Goal: Task Accomplishment & Management: Manage account settings

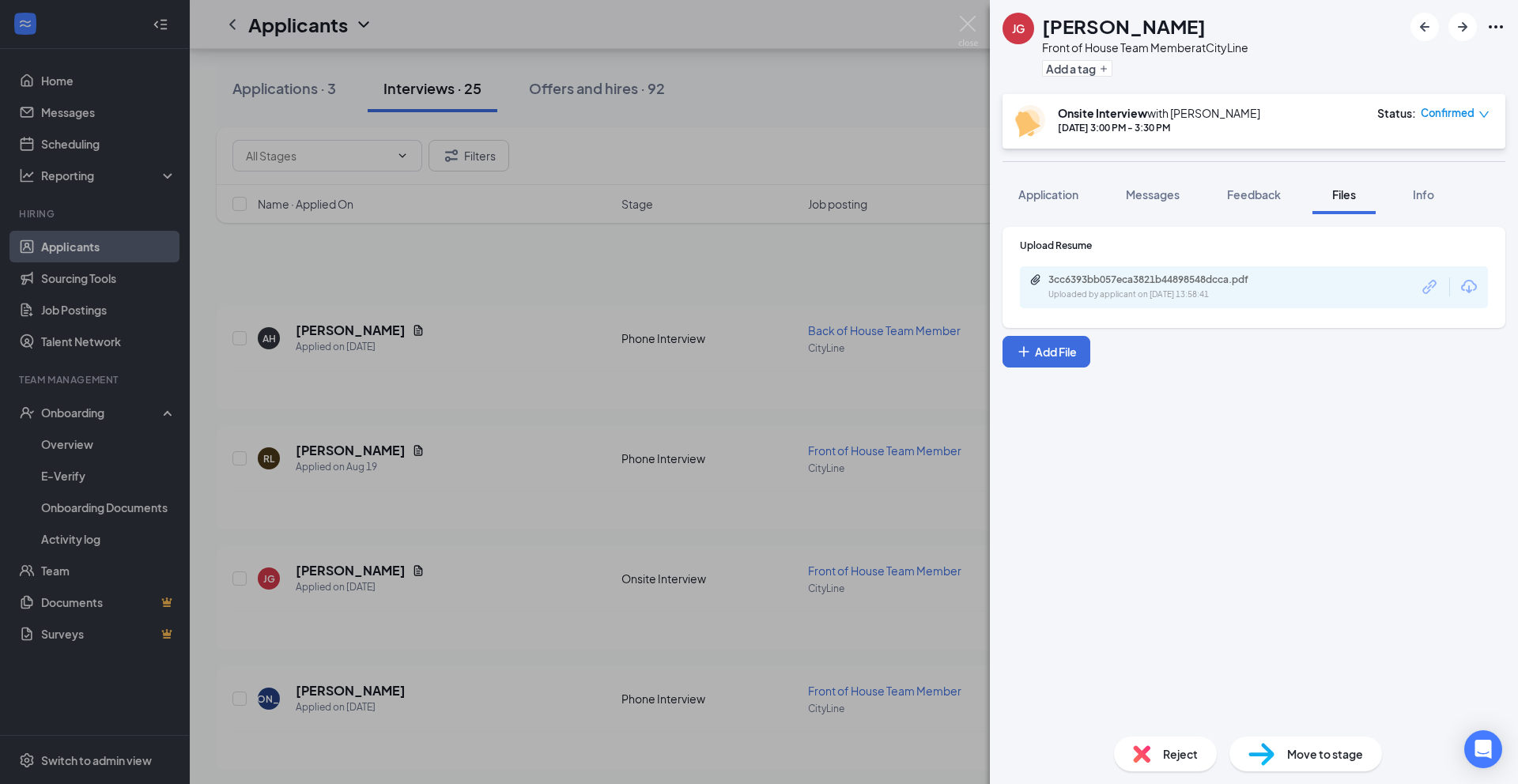
scroll to position [99, 0]
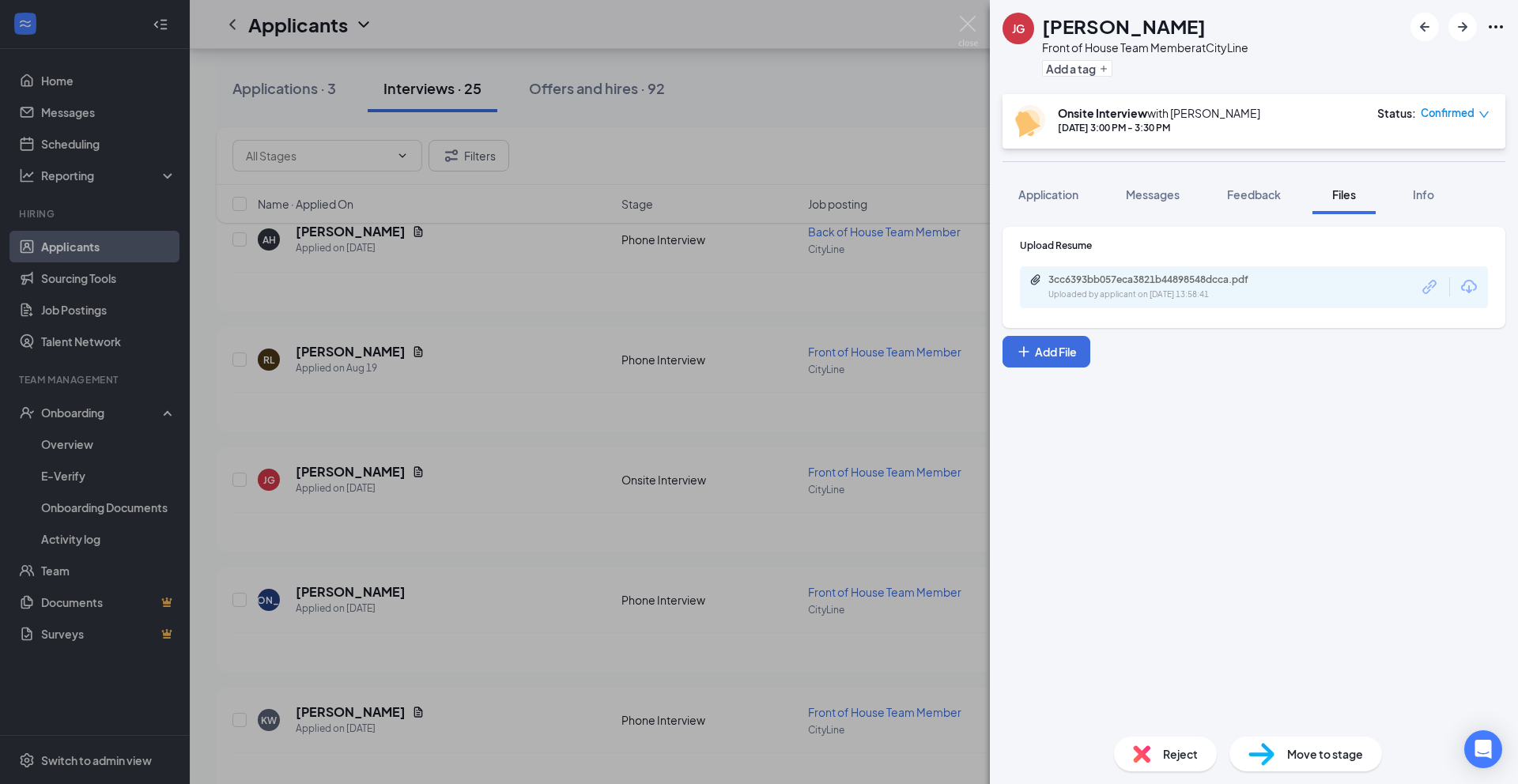
drag, startPoint x: 865, startPoint y: 112, endPoint x: 1051, endPoint y: 125, distance: 186.5
click at [865, 112] on div "[PERSON_NAME] Front of House Team Member at CityLine Add a tag Onsite Interview…" at bounding box center [759, 392] width 1518 height 784
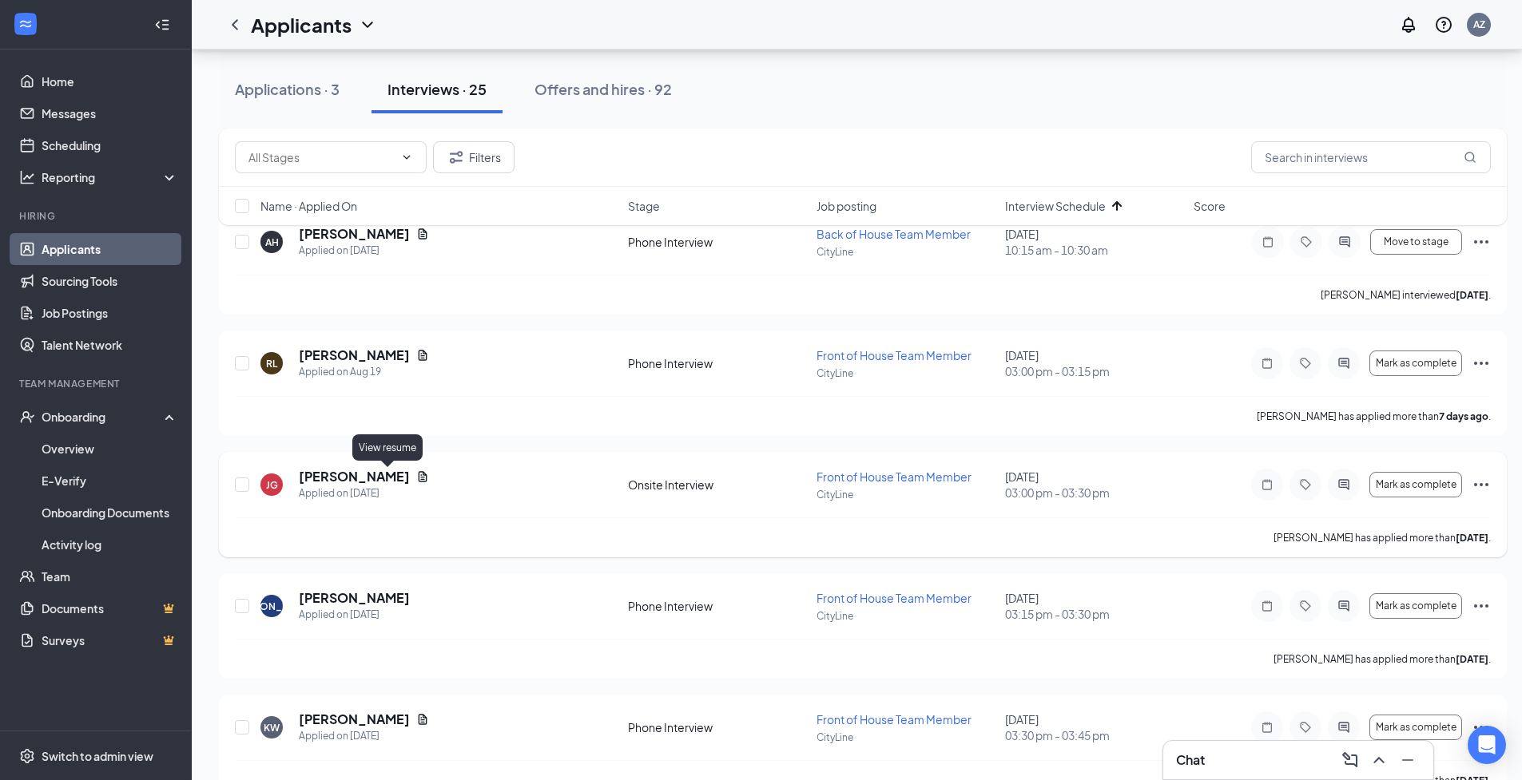
click at [416, 478] on icon "Document" at bounding box center [422, 476] width 13 height 13
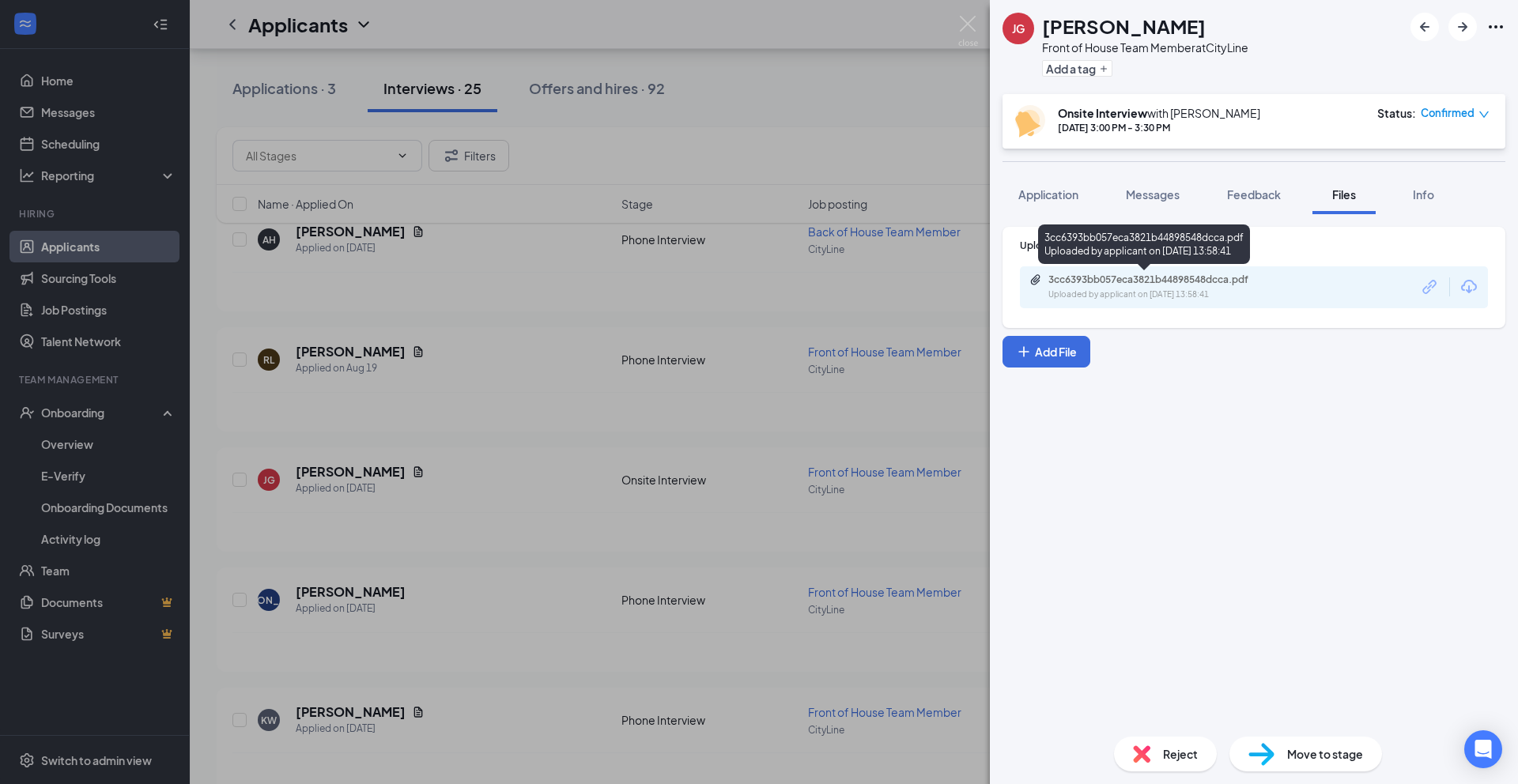
click at [1124, 285] on div "3cc6393bb057eca3821b44898548dcca.pdf" at bounding box center [1160, 279] width 222 height 13
click at [791, 431] on div "[PERSON_NAME] Front of House Team Member at CityLine Add a tag Onsite Interview…" at bounding box center [759, 392] width 1518 height 784
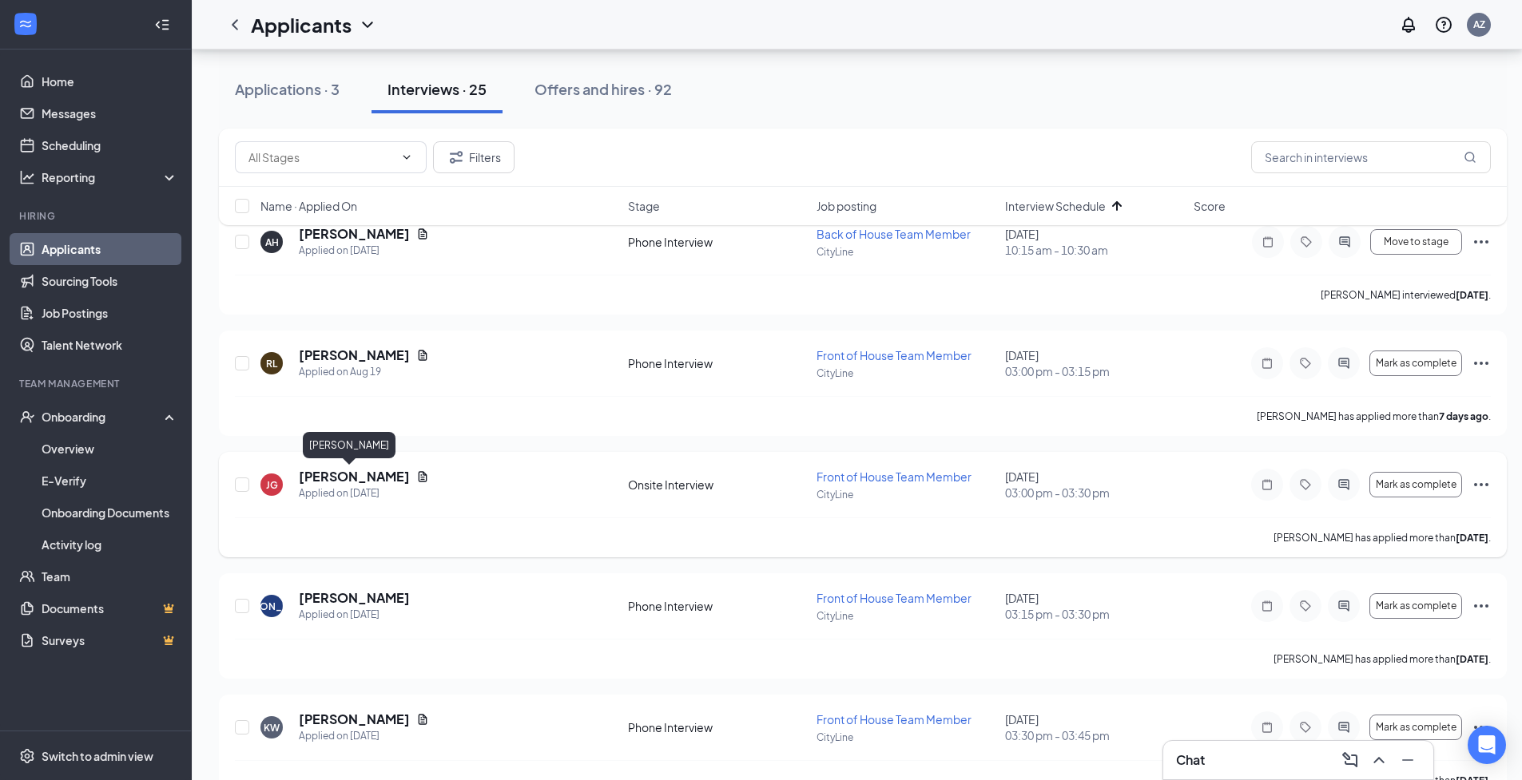
click at [352, 477] on h5 "[PERSON_NAME]" at bounding box center [354, 477] width 111 height 18
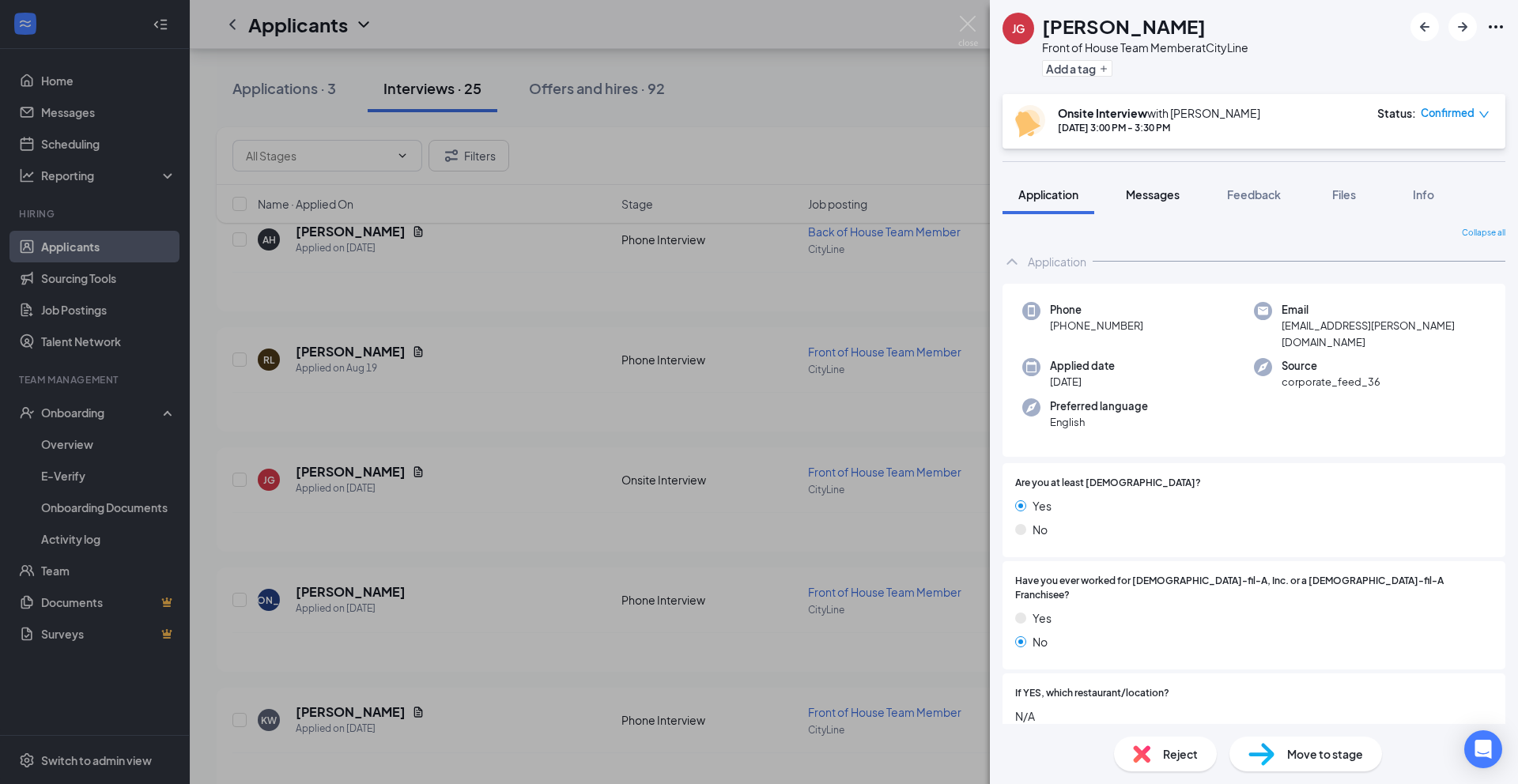
click at [1136, 198] on span "Messages" at bounding box center [1153, 194] width 53 height 14
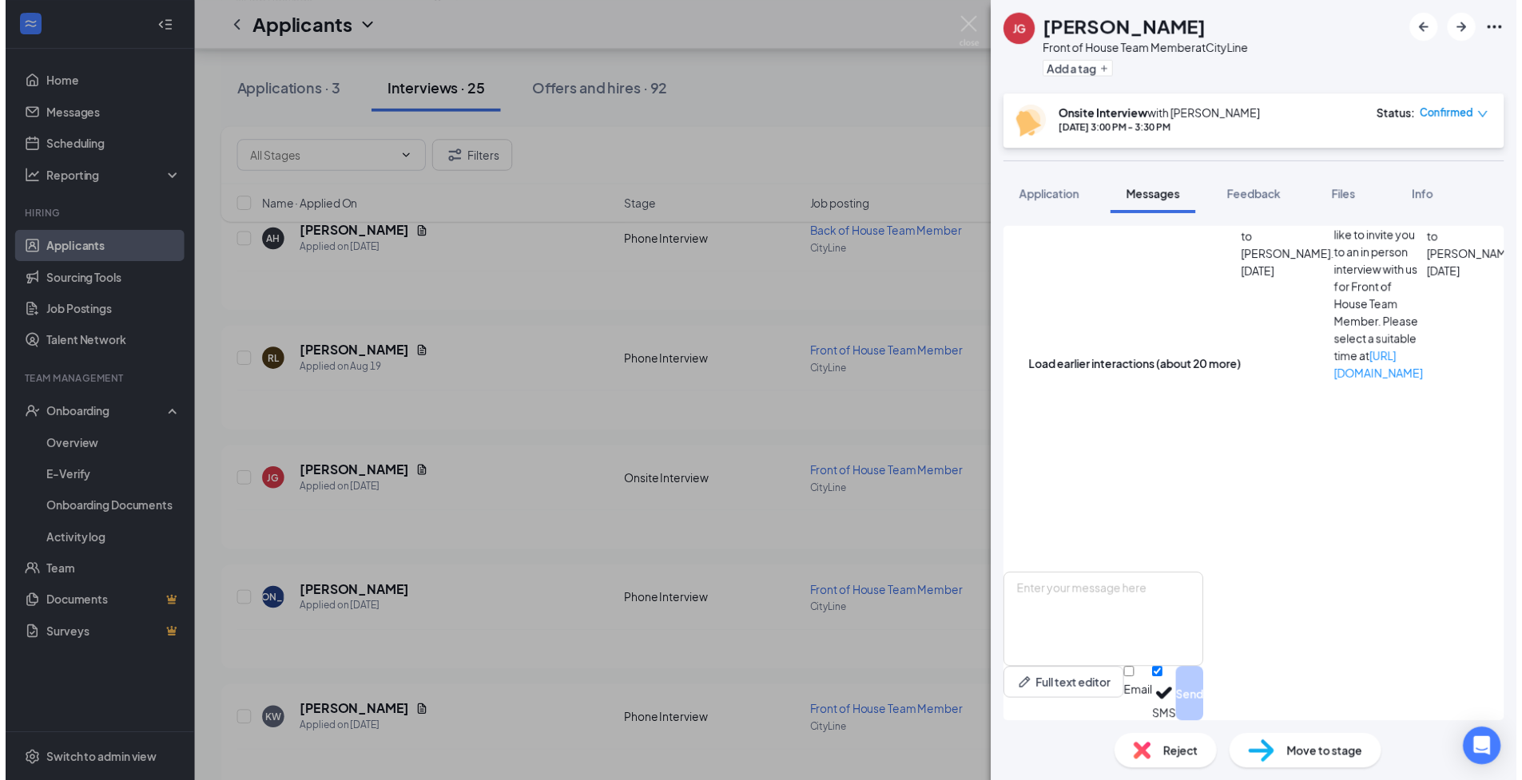
scroll to position [434, 0]
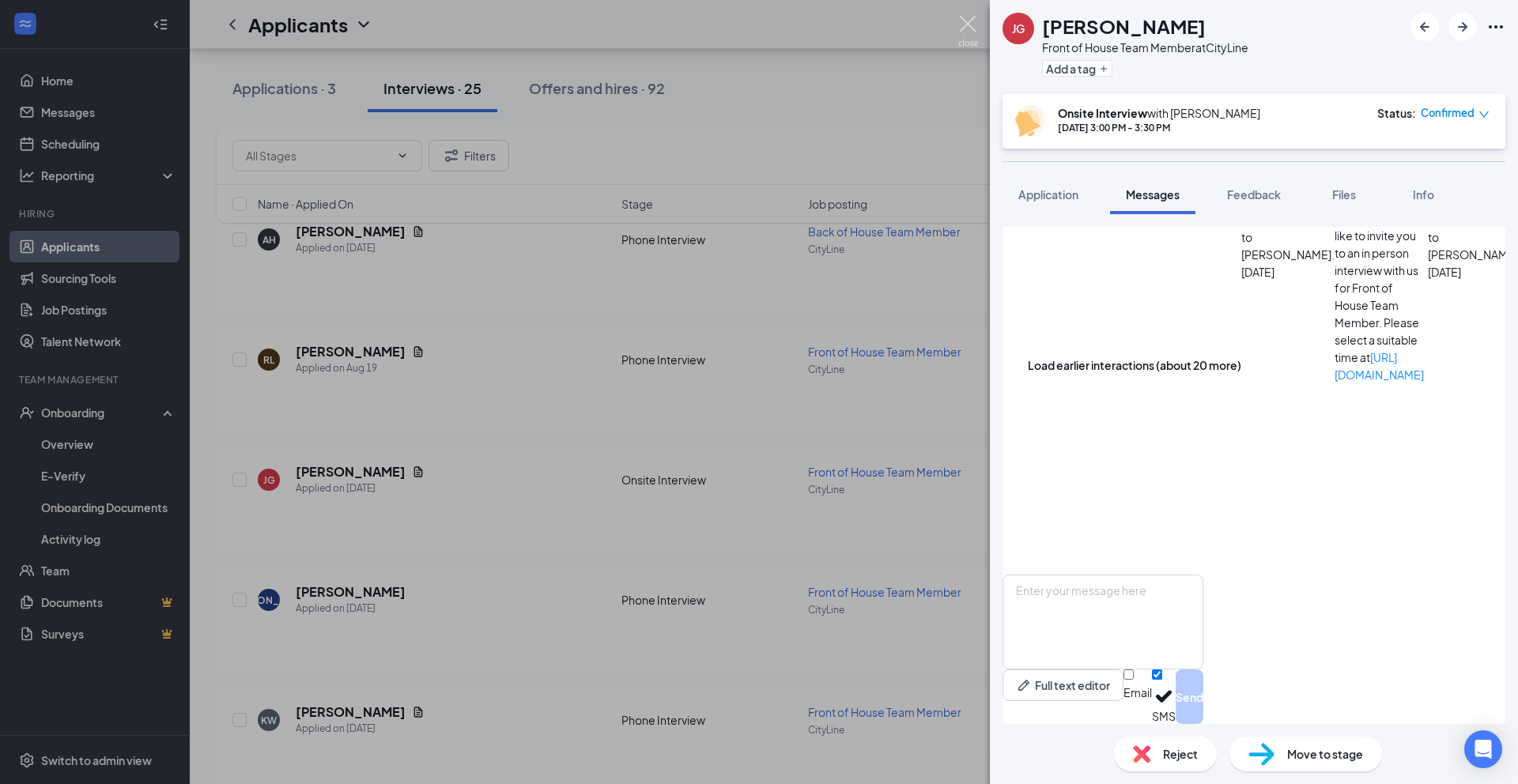
click at [964, 22] on img at bounding box center [968, 31] width 20 height 31
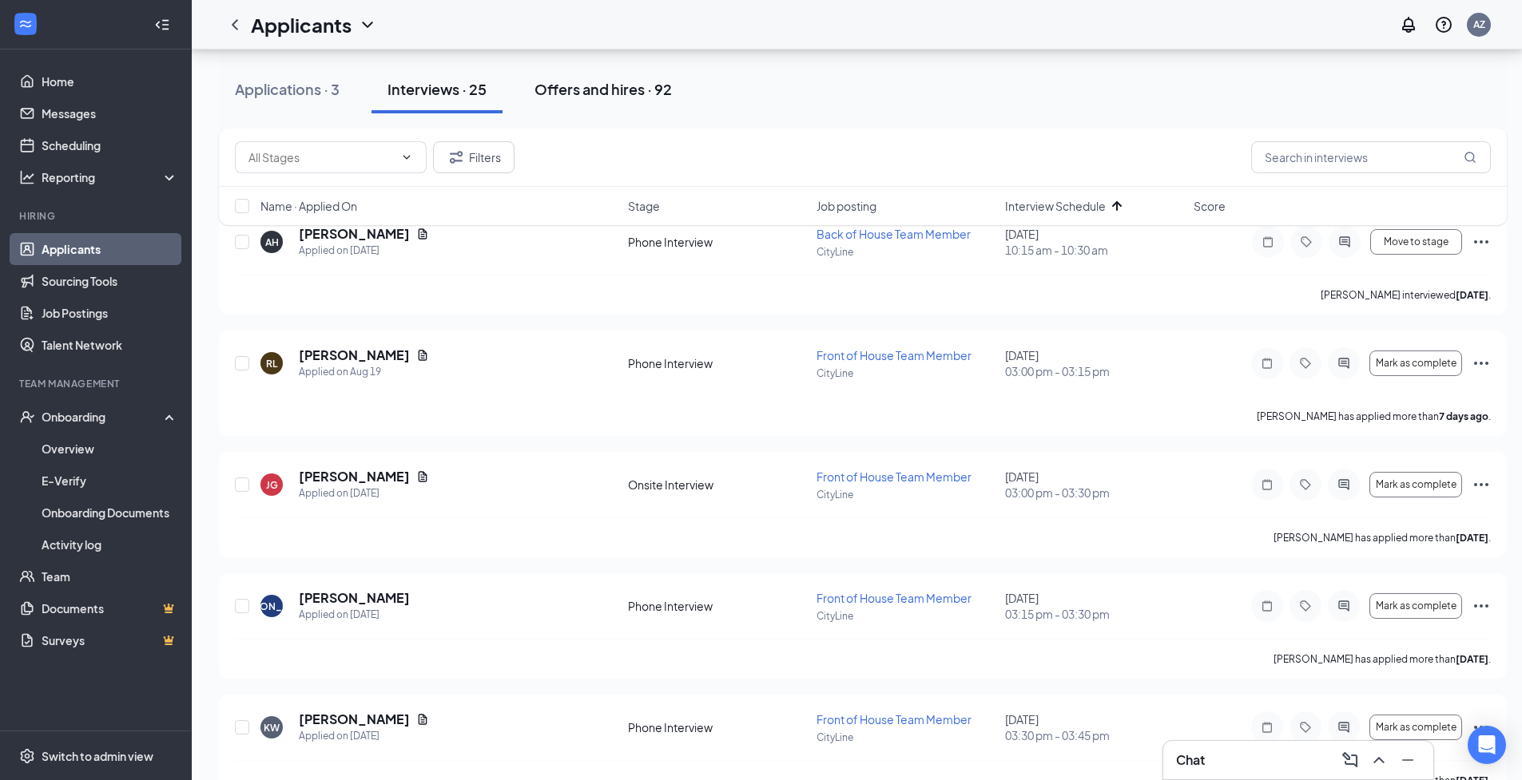
click at [649, 98] on div "Offers and hires · 92" at bounding box center [602, 89] width 137 height 20
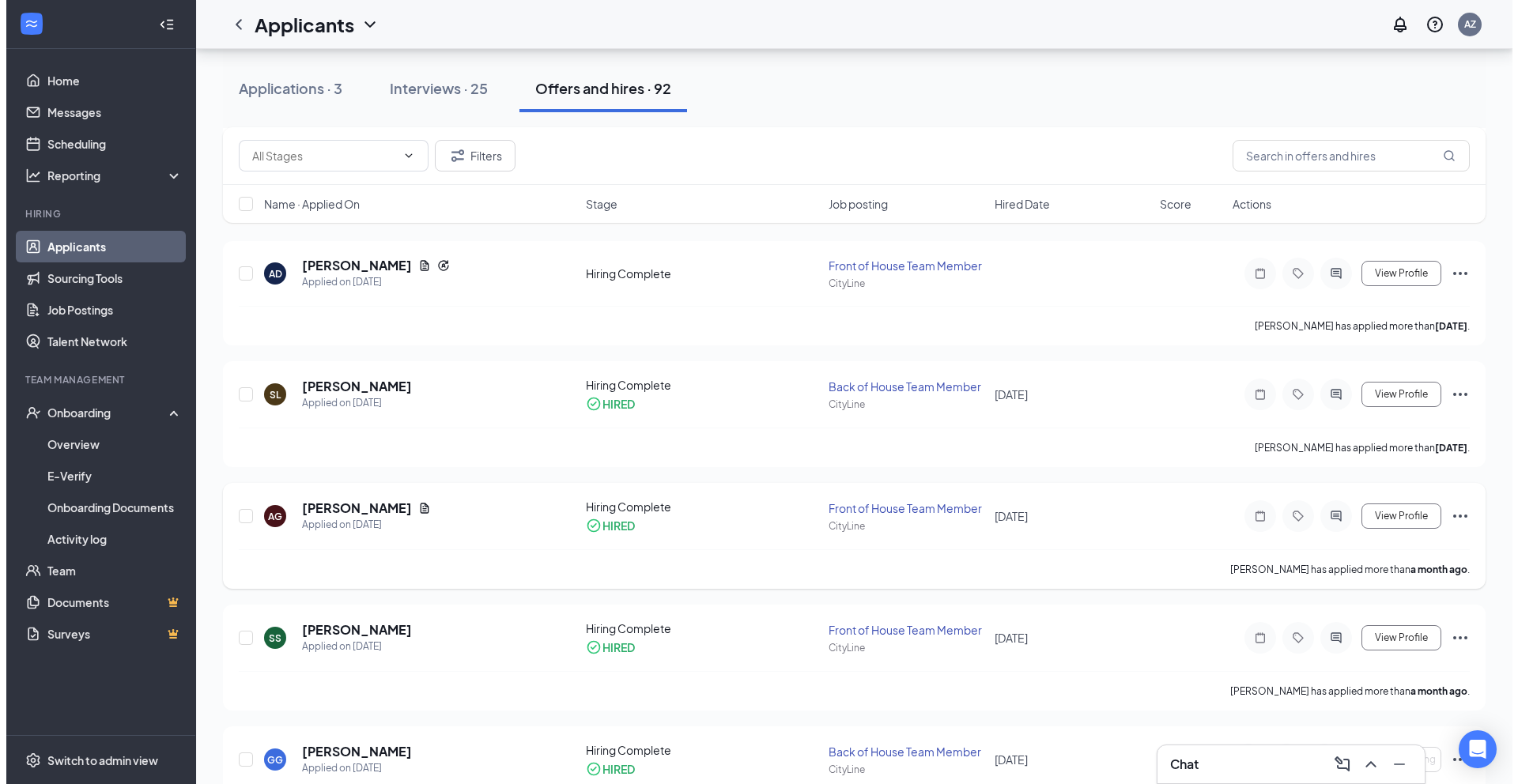
scroll to position [346, 0]
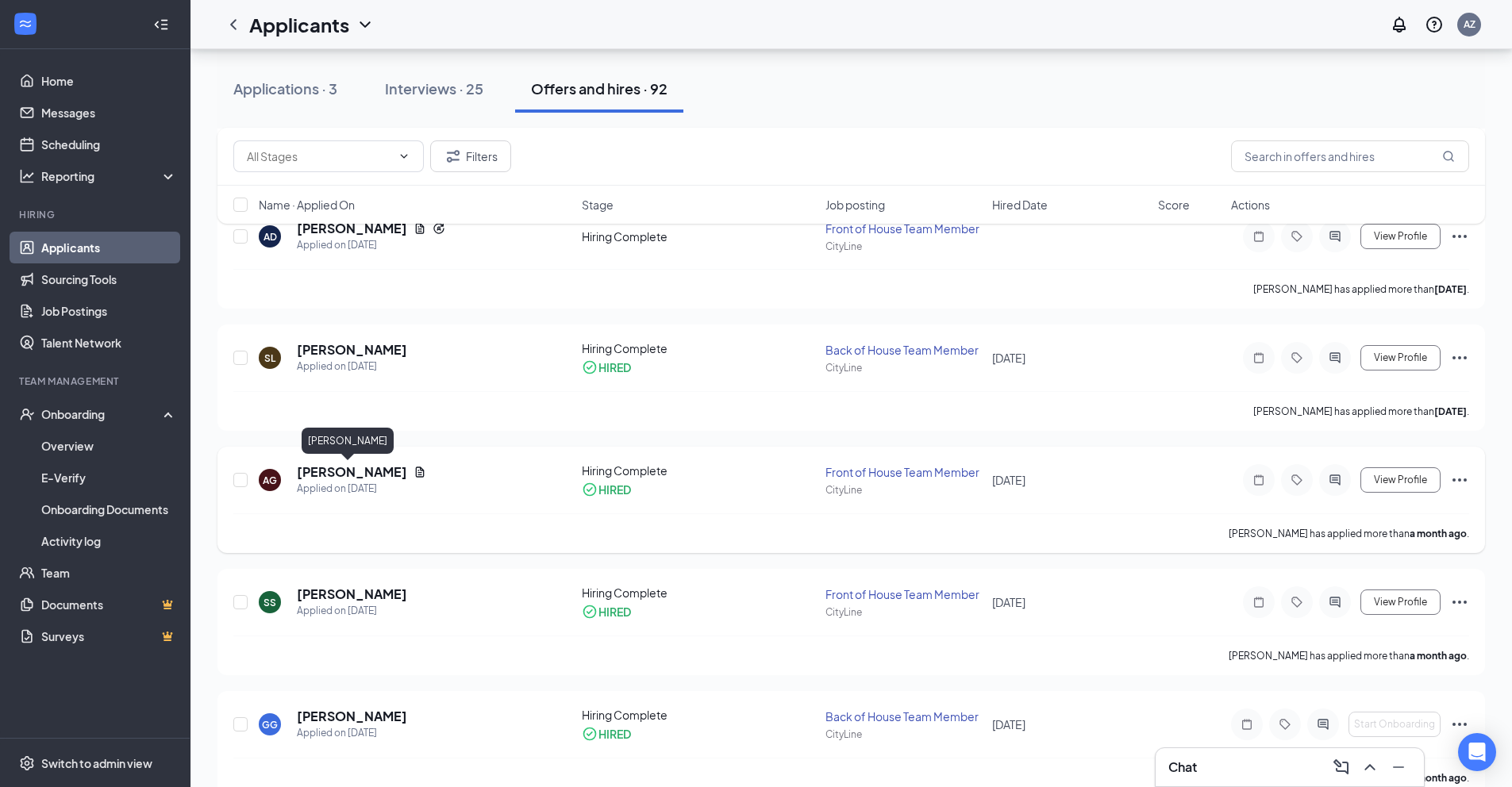
click at [340, 474] on h5 "[PERSON_NAME]" at bounding box center [352, 472] width 110 height 18
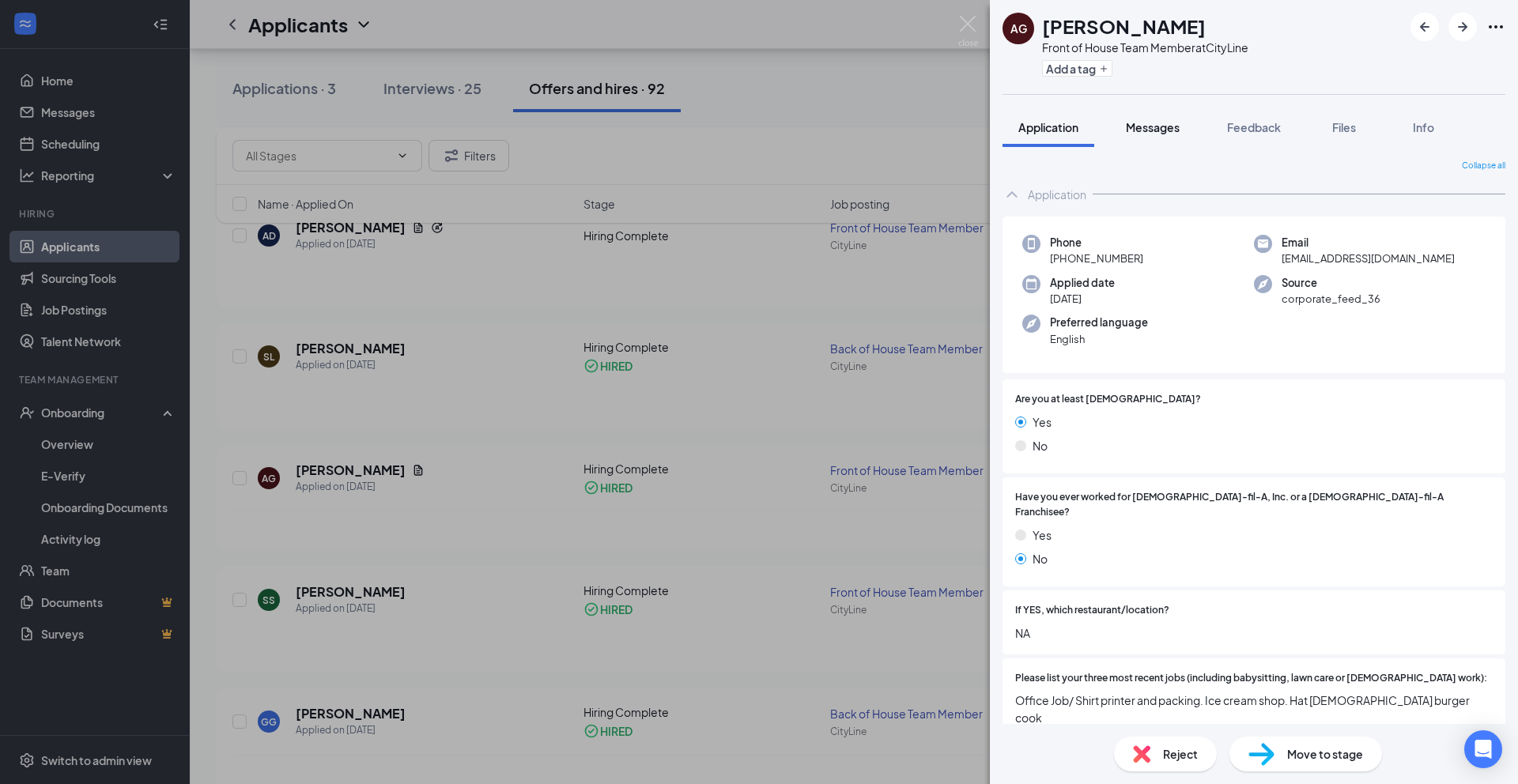
click at [1164, 121] on span "Messages" at bounding box center [1153, 127] width 53 height 14
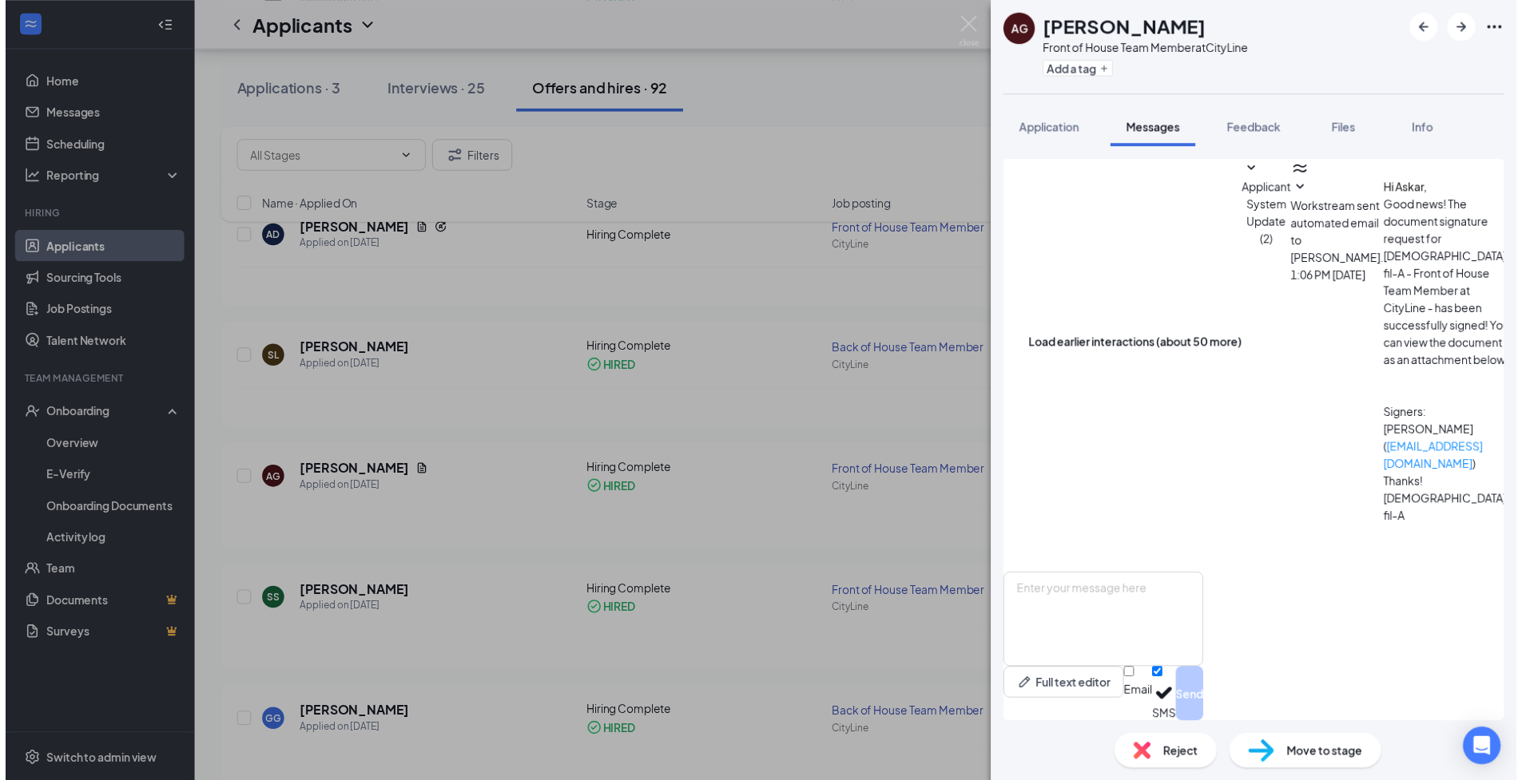
scroll to position [244, 0]
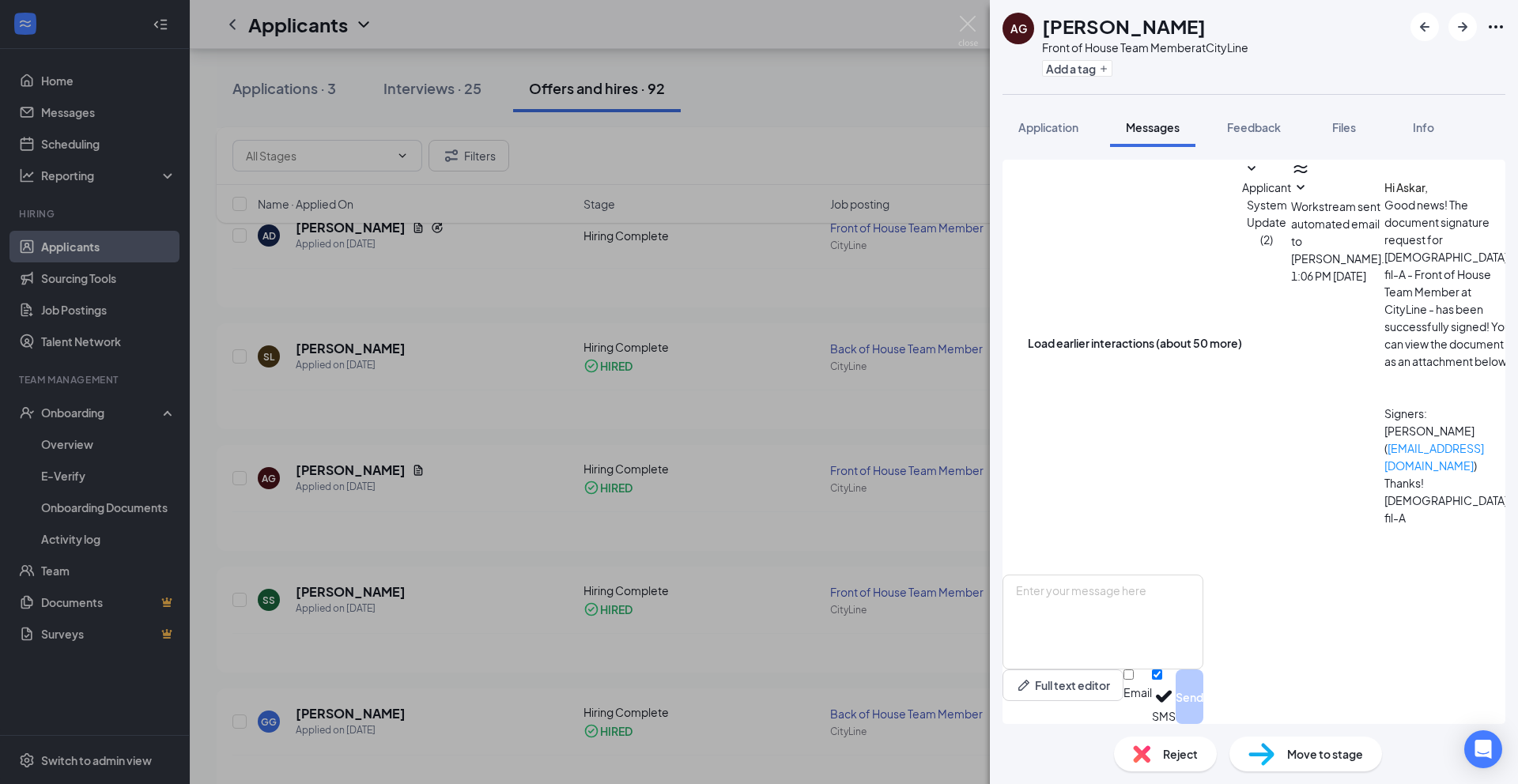
click at [973, 588] on div "[PERSON_NAME] Guneri Front of House Team Member at CityLine Add a tag Applicati…" at bounding box center [759, 392] width 1518 height 784
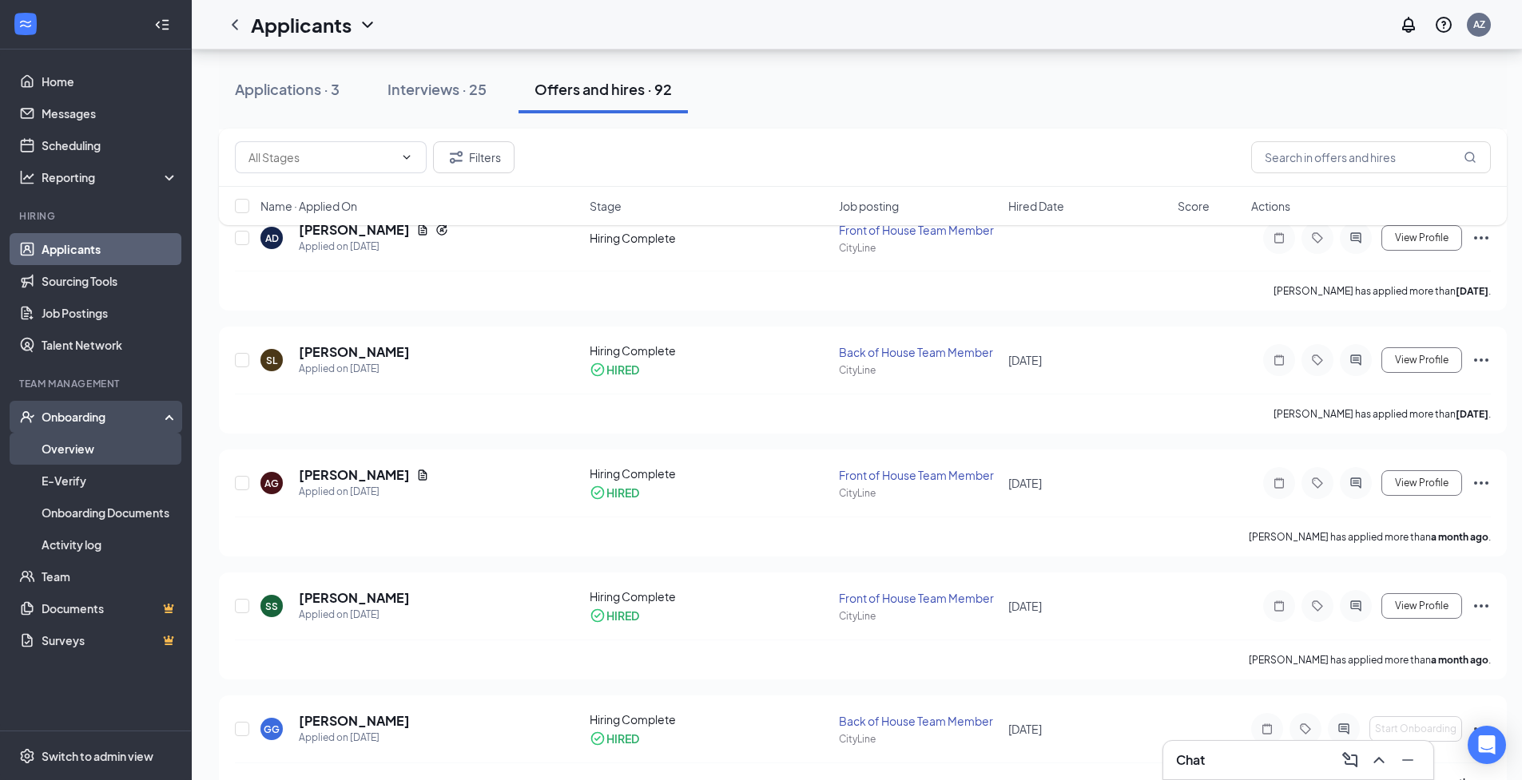
click at [454, 81] on div "Interviews · 25" at bounding box center [436, 89] width 99 height 20
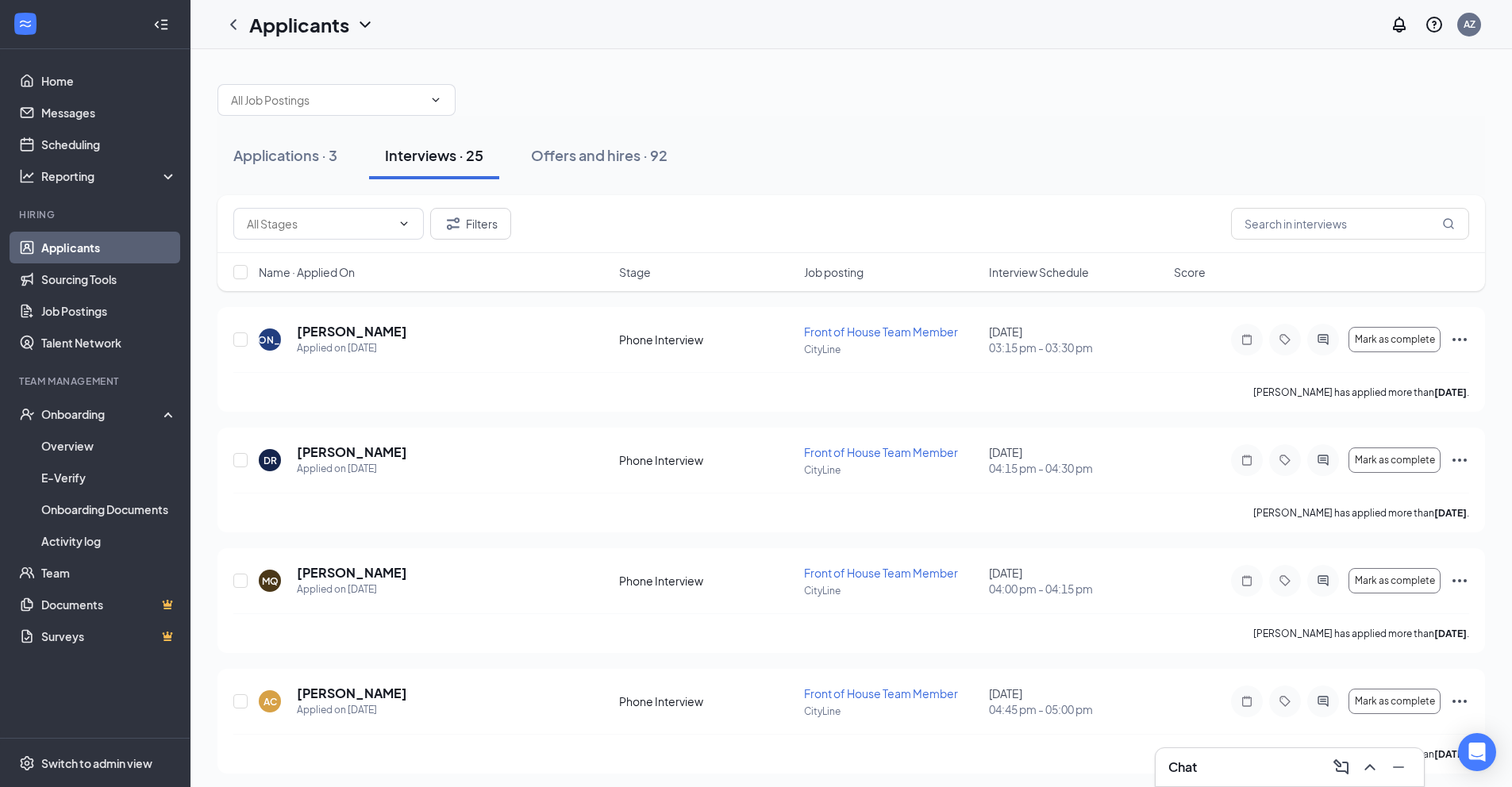
click at [971, 278] on div "Job posting" at bounding box center [891, 272] width 176 height 16
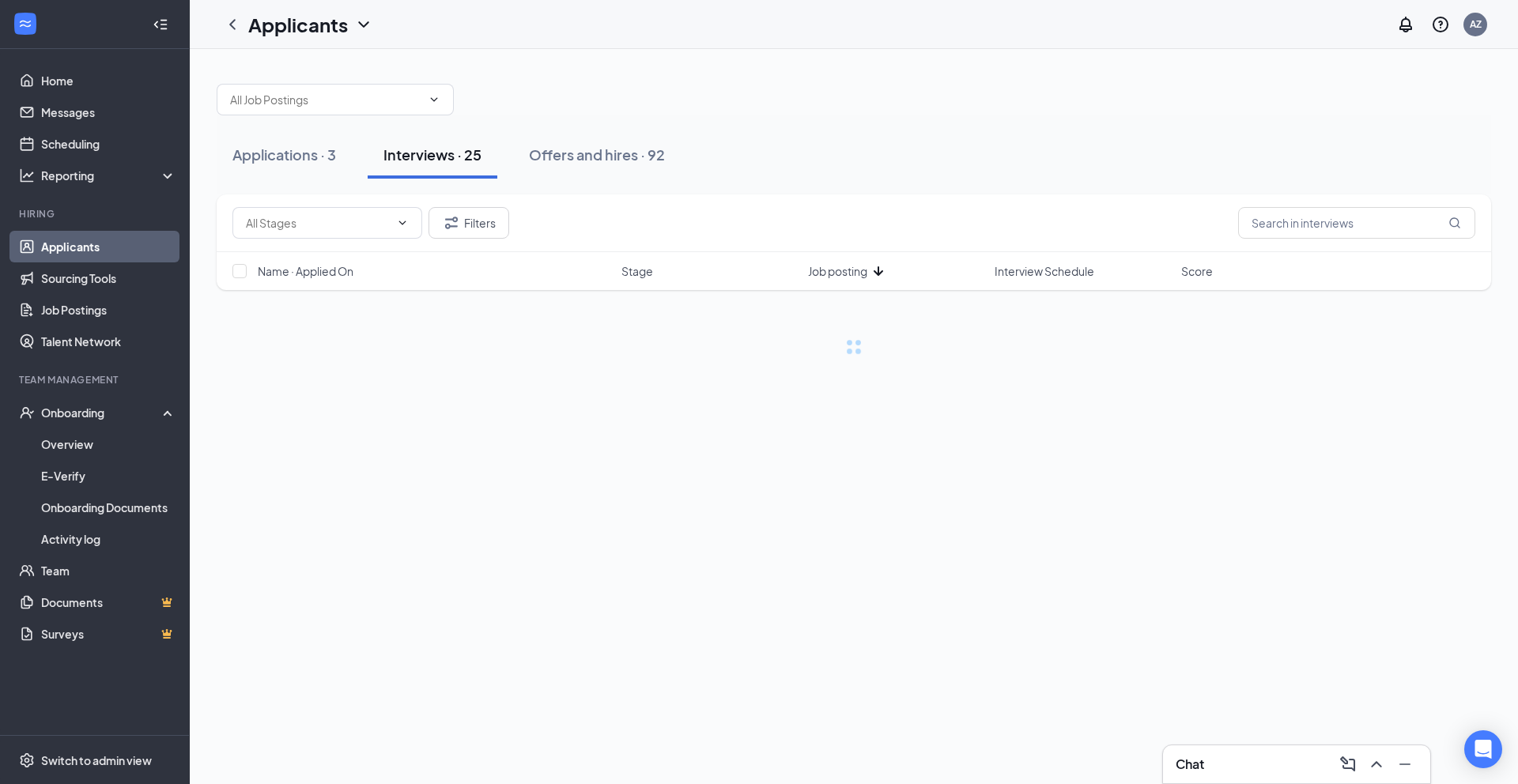
click at [984, 274] on div "Job posting" at bounding box center [896, 271] width 177 height 16
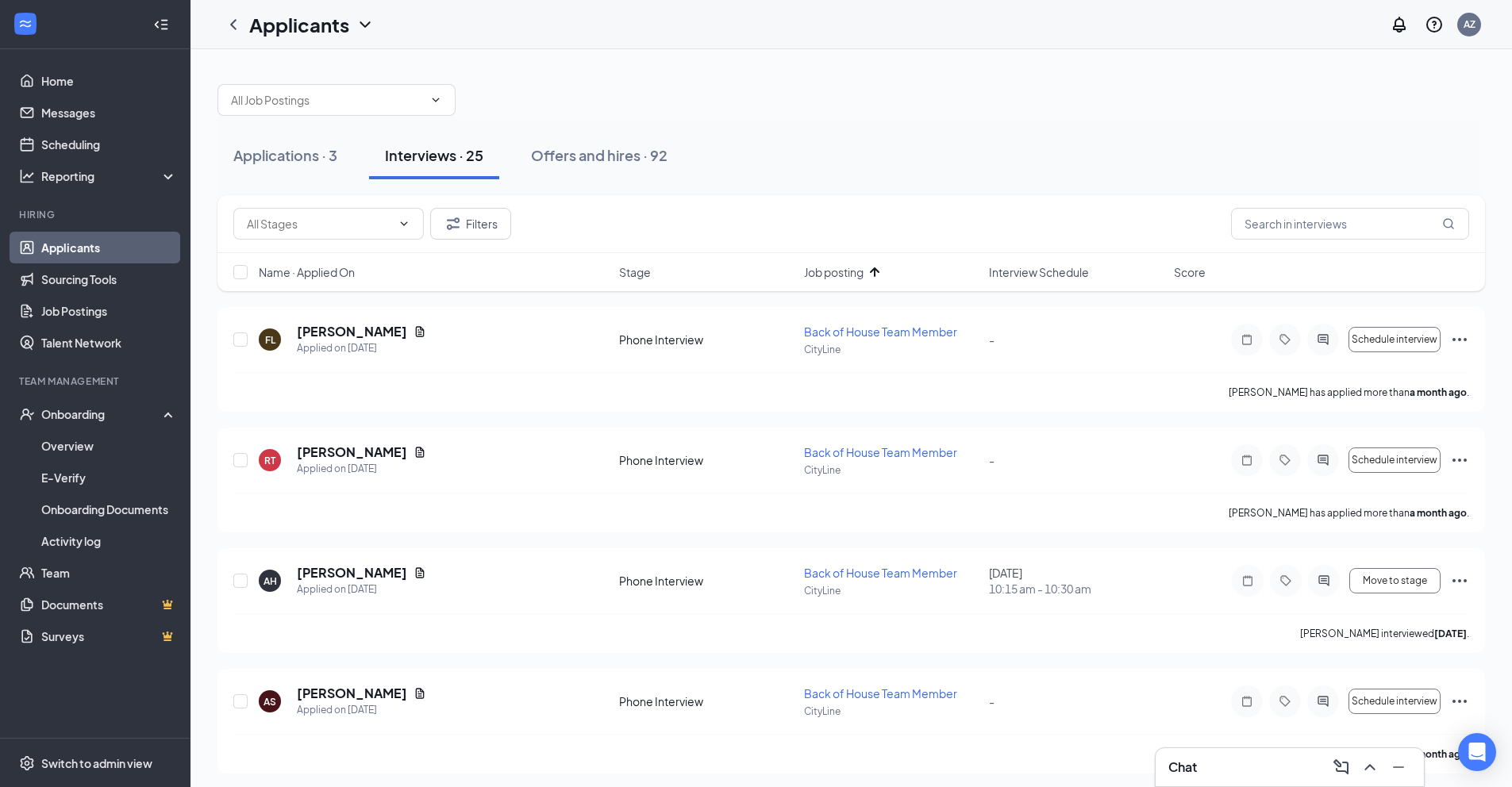
click at [1065, 277] on span "Interview Schedule" at bounding box center [1038, 272] width 100 height 16
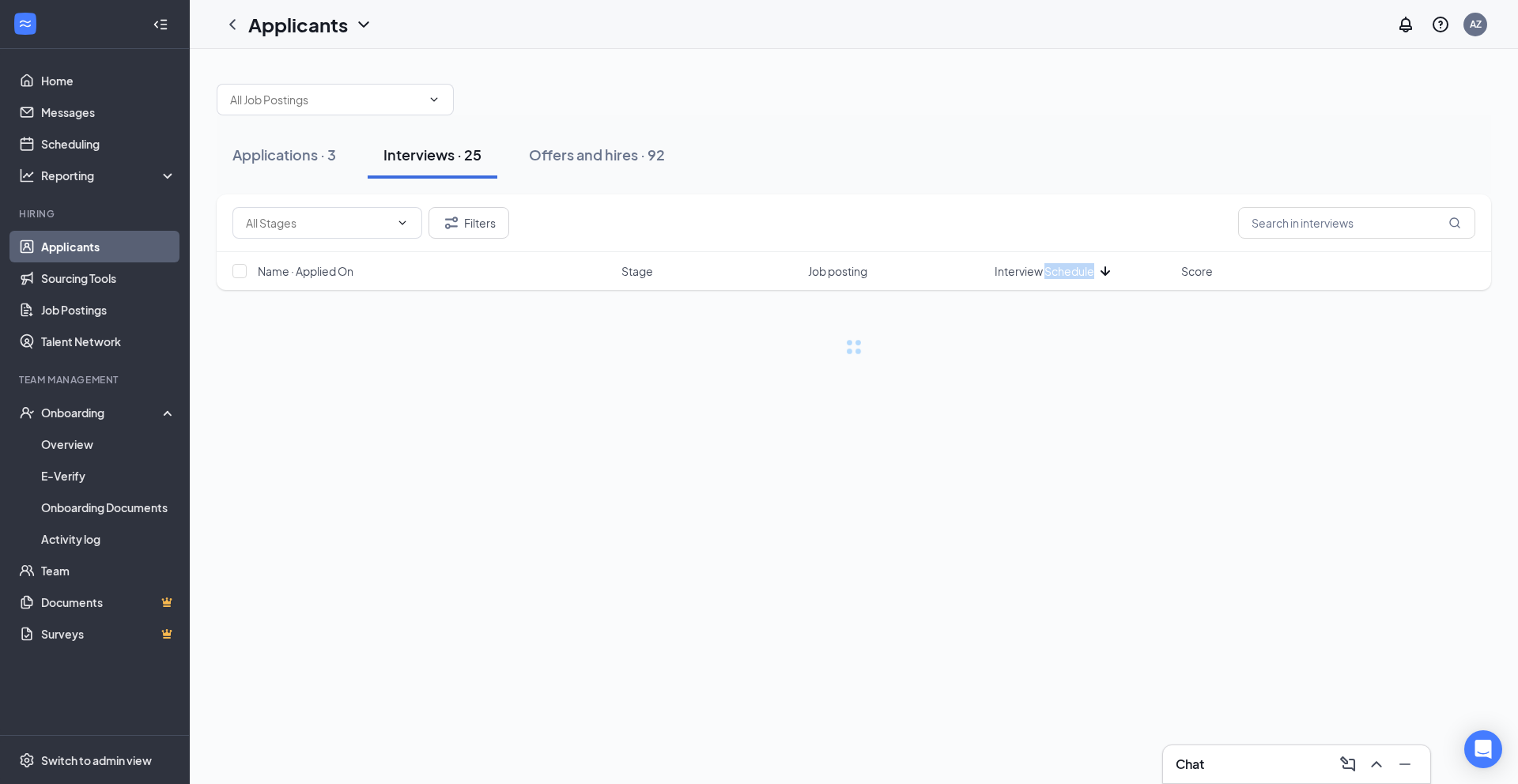
click at [1062, 276] on span "Interview Schedule" at bounding box center [1045, 271] width 100 height 16
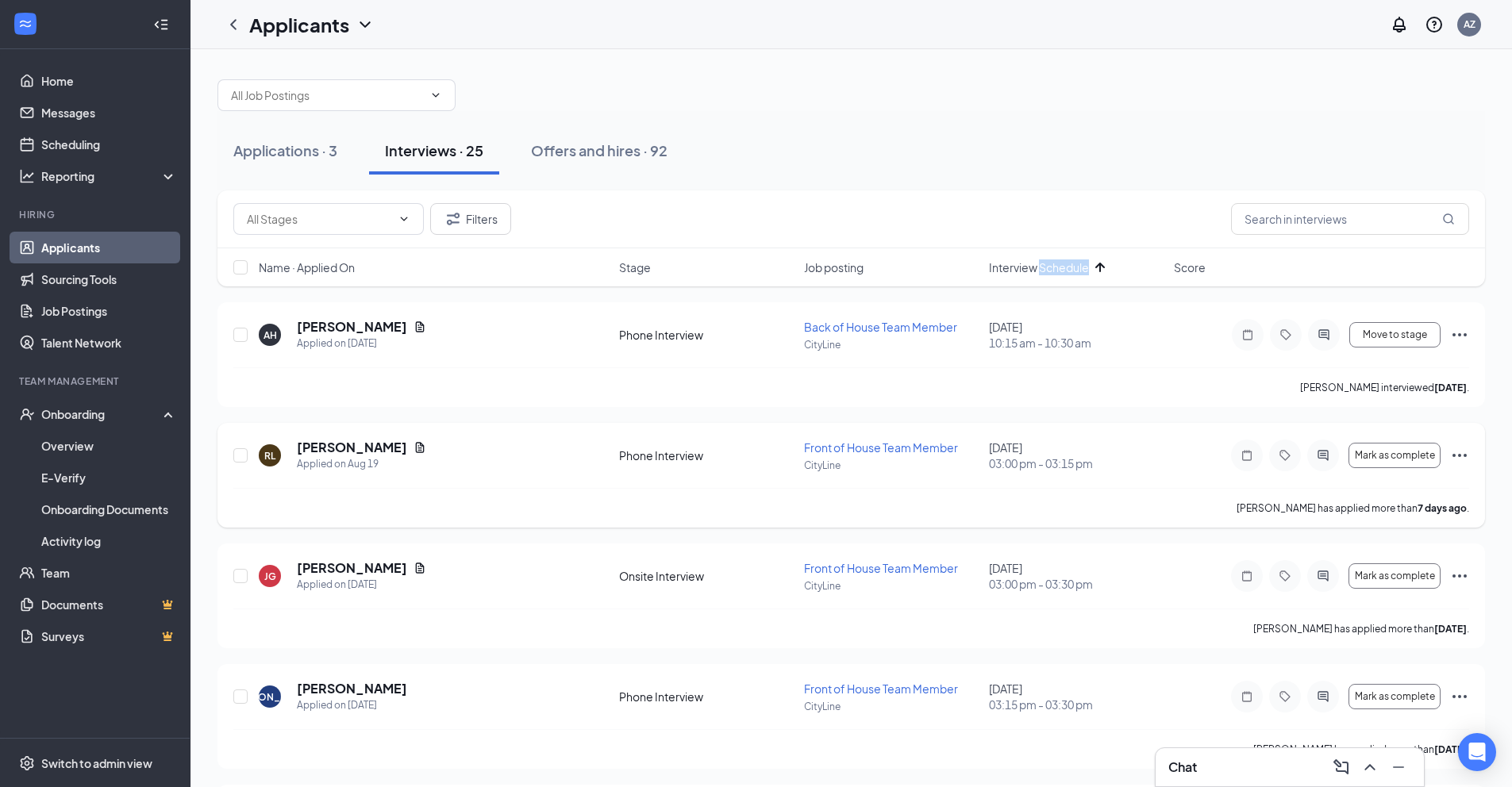
scroll to position [18, 0]
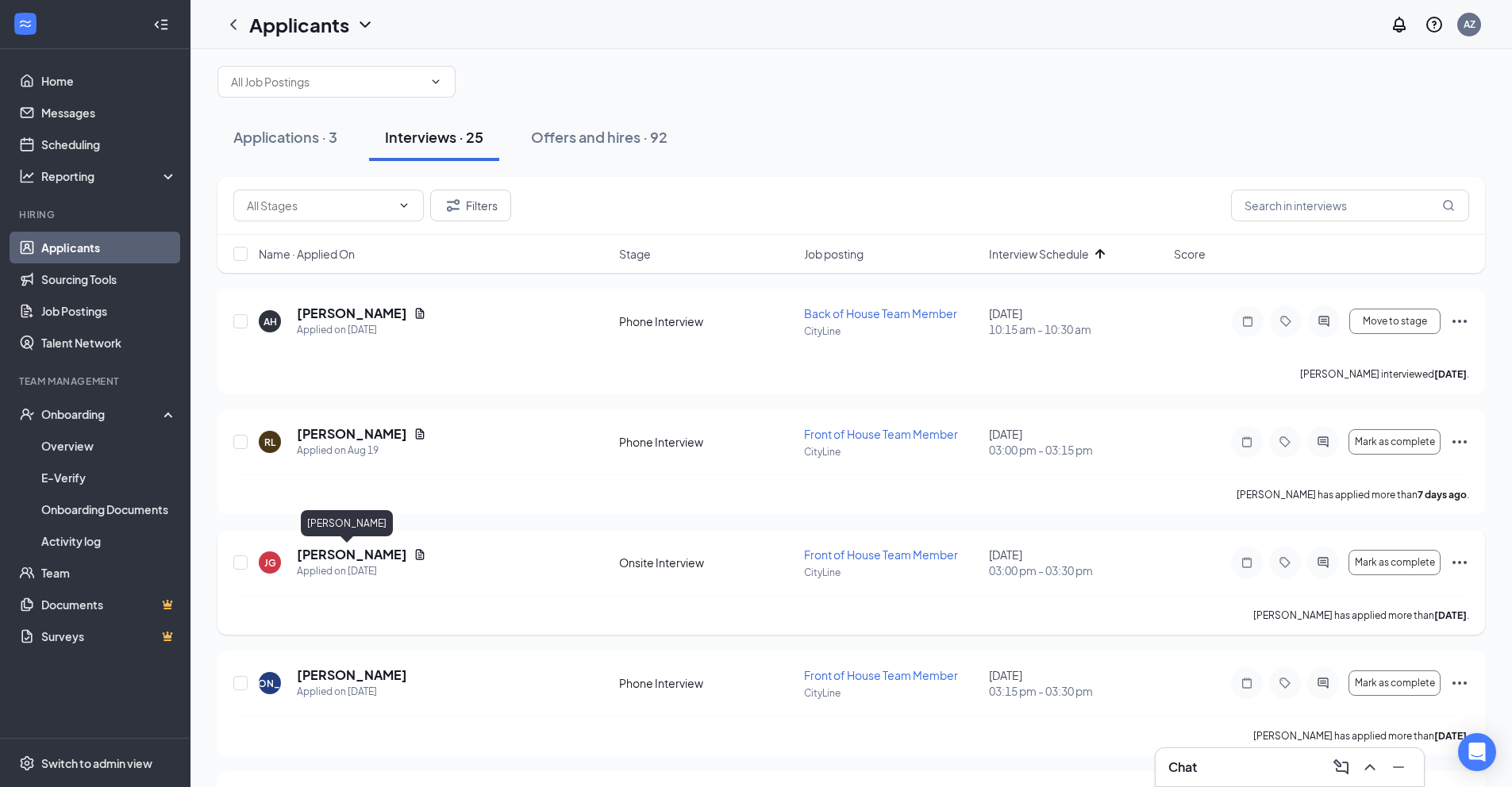
click at [325, 552] on h5 "[PERSON_NAME]" at bounding box center [352, 554] width 110 height 18
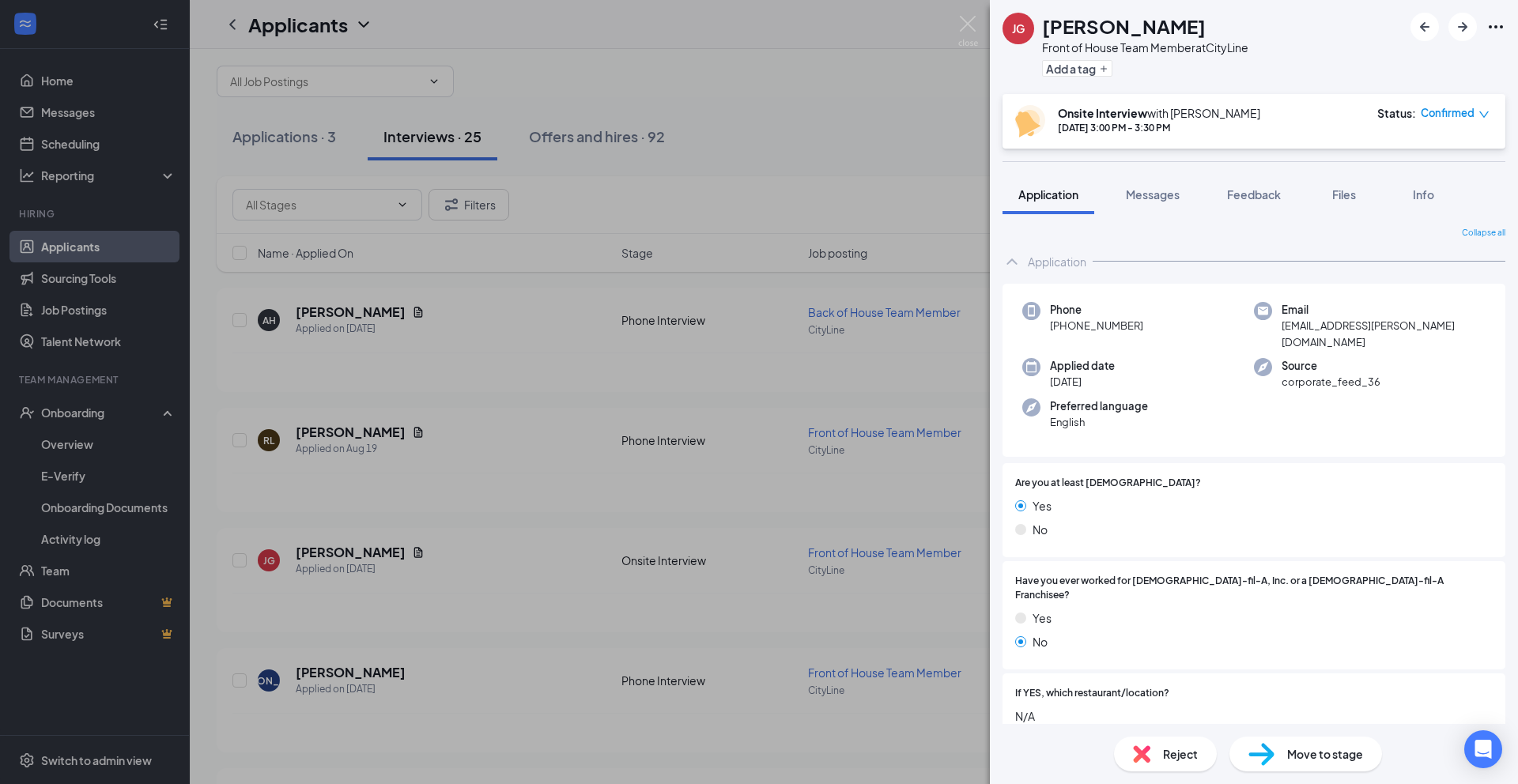
click at [722, 659] on div "[PERSON_NAME] Front of House Team Member at CityLine Add a tag Onsite Interview…" at bounding box center [759, 392] width 1518 height 784
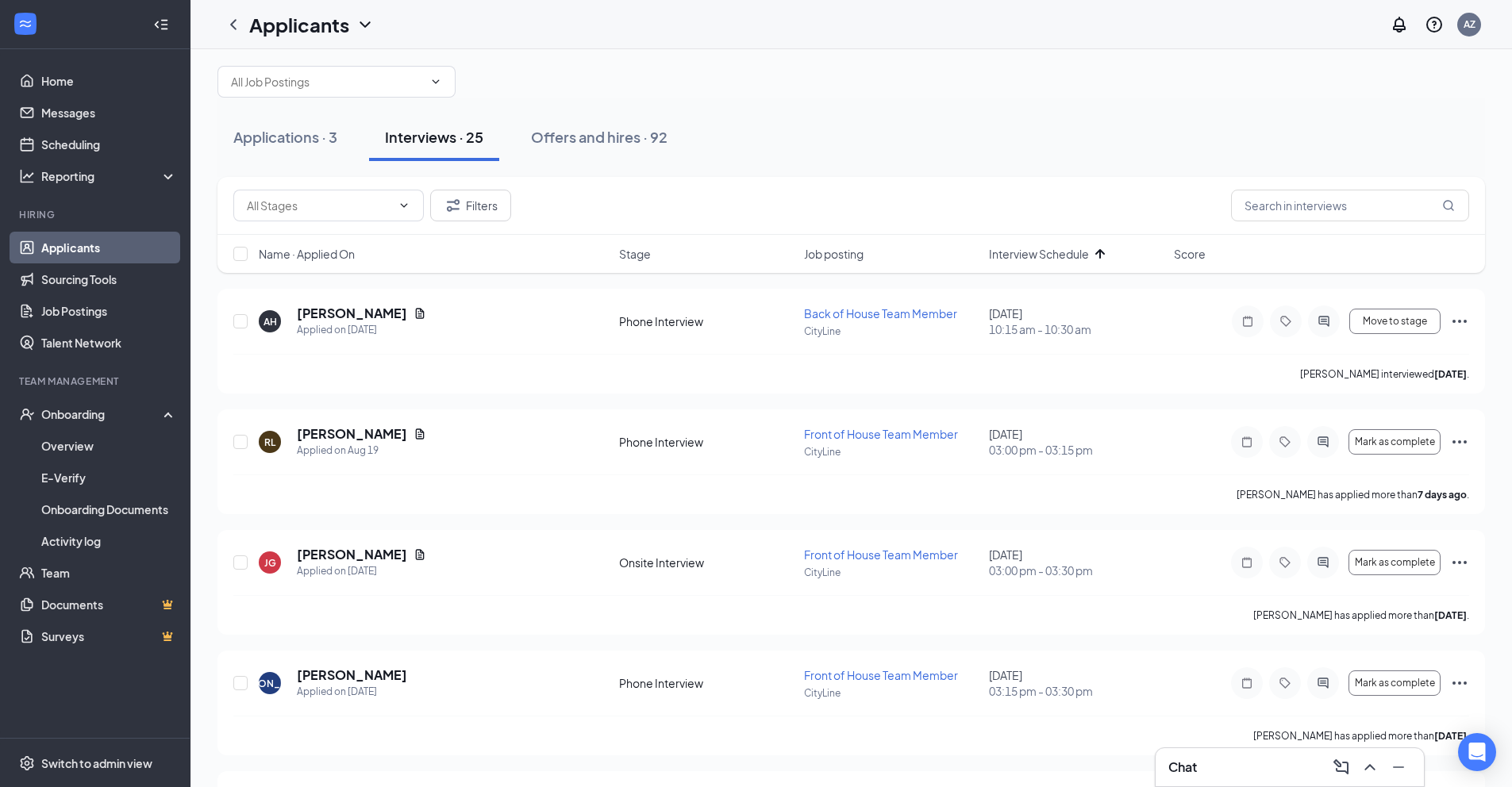
click at [1199, 769] on div "Chat" at bounding box center [1289, 768] width 242 height 26
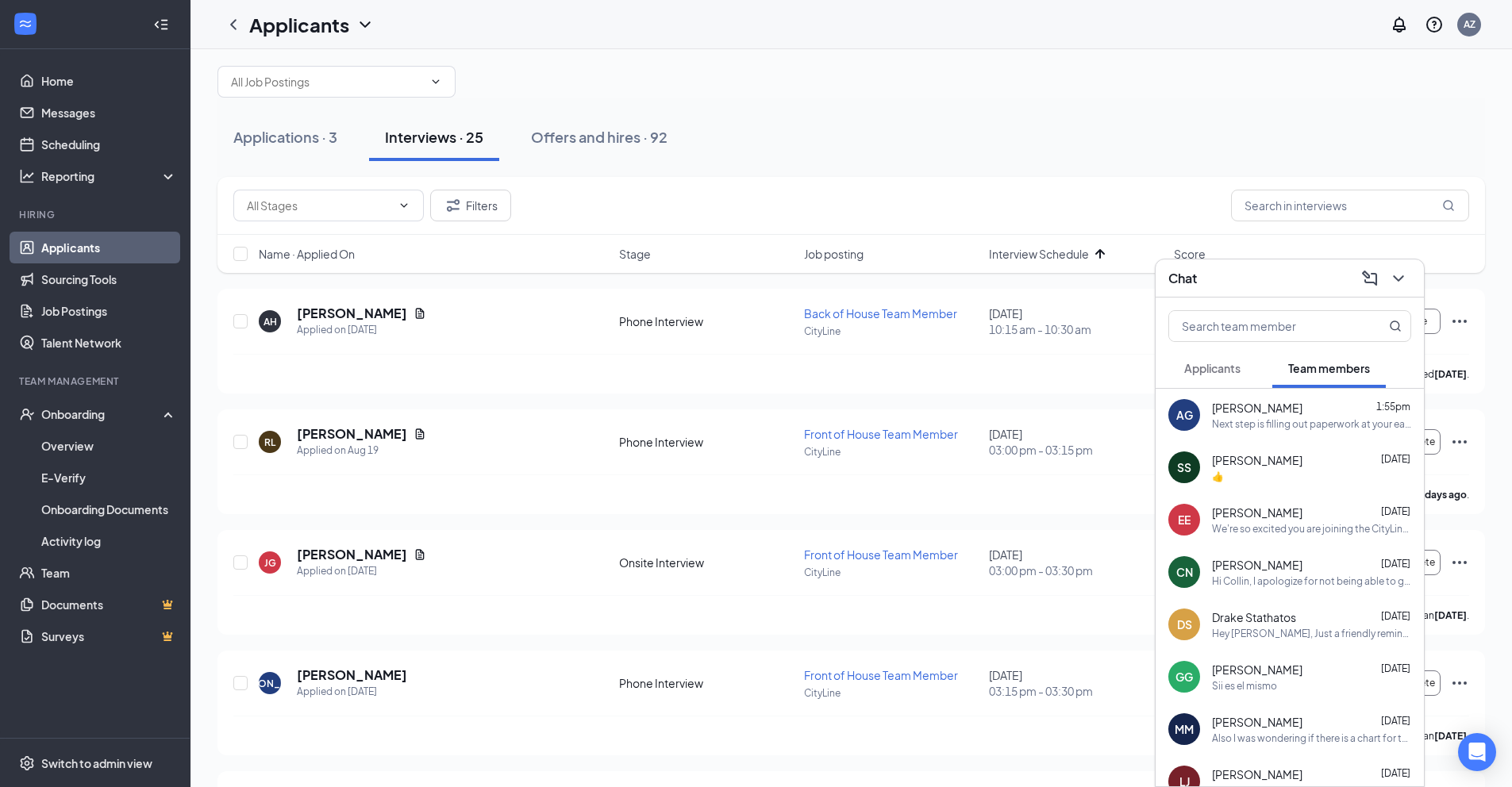
click at [1239, 401] on span "[PERSON_NAME]" at bounding box center [1257, 408] width 90 height 16
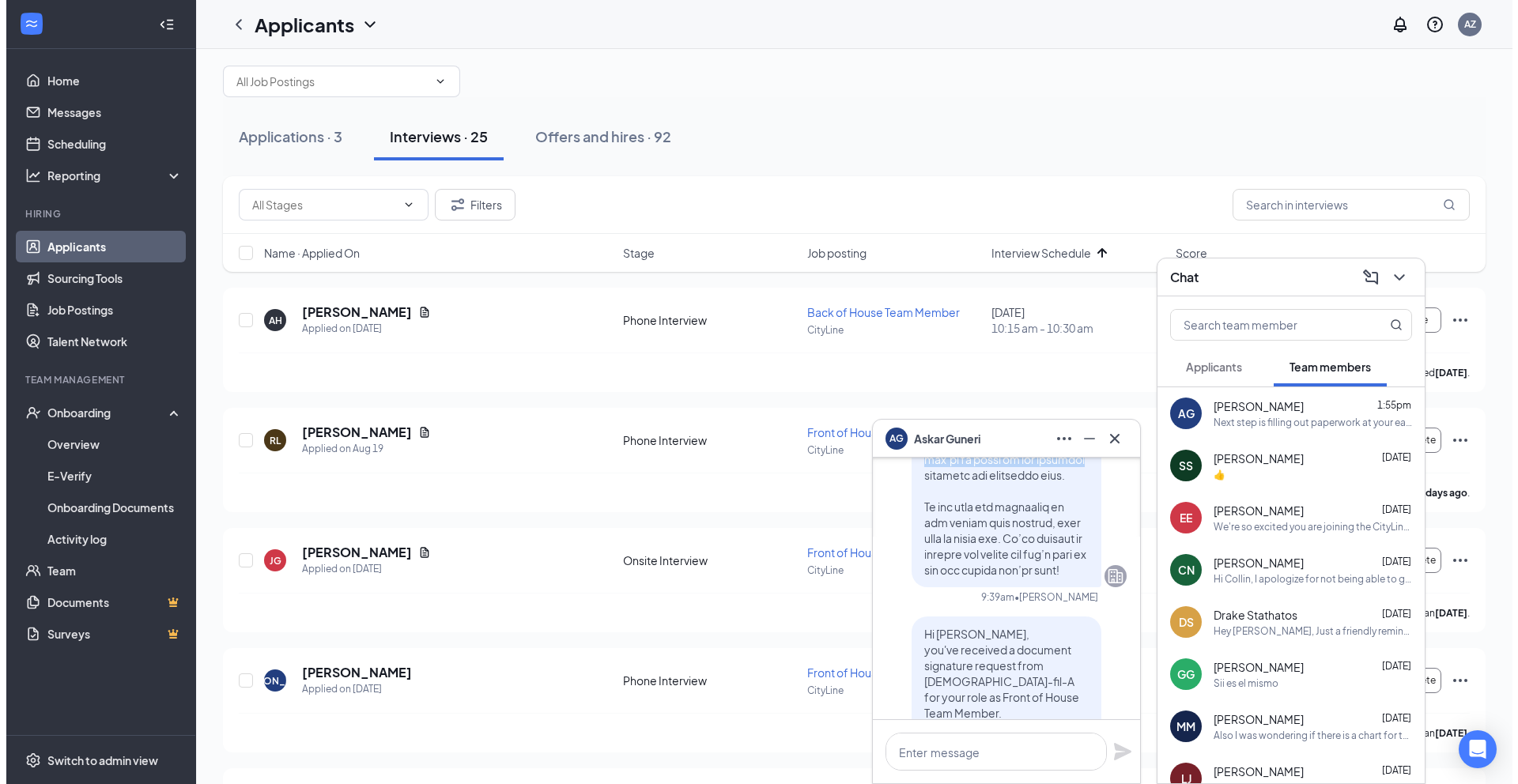
scroll to position [-1023, 0]
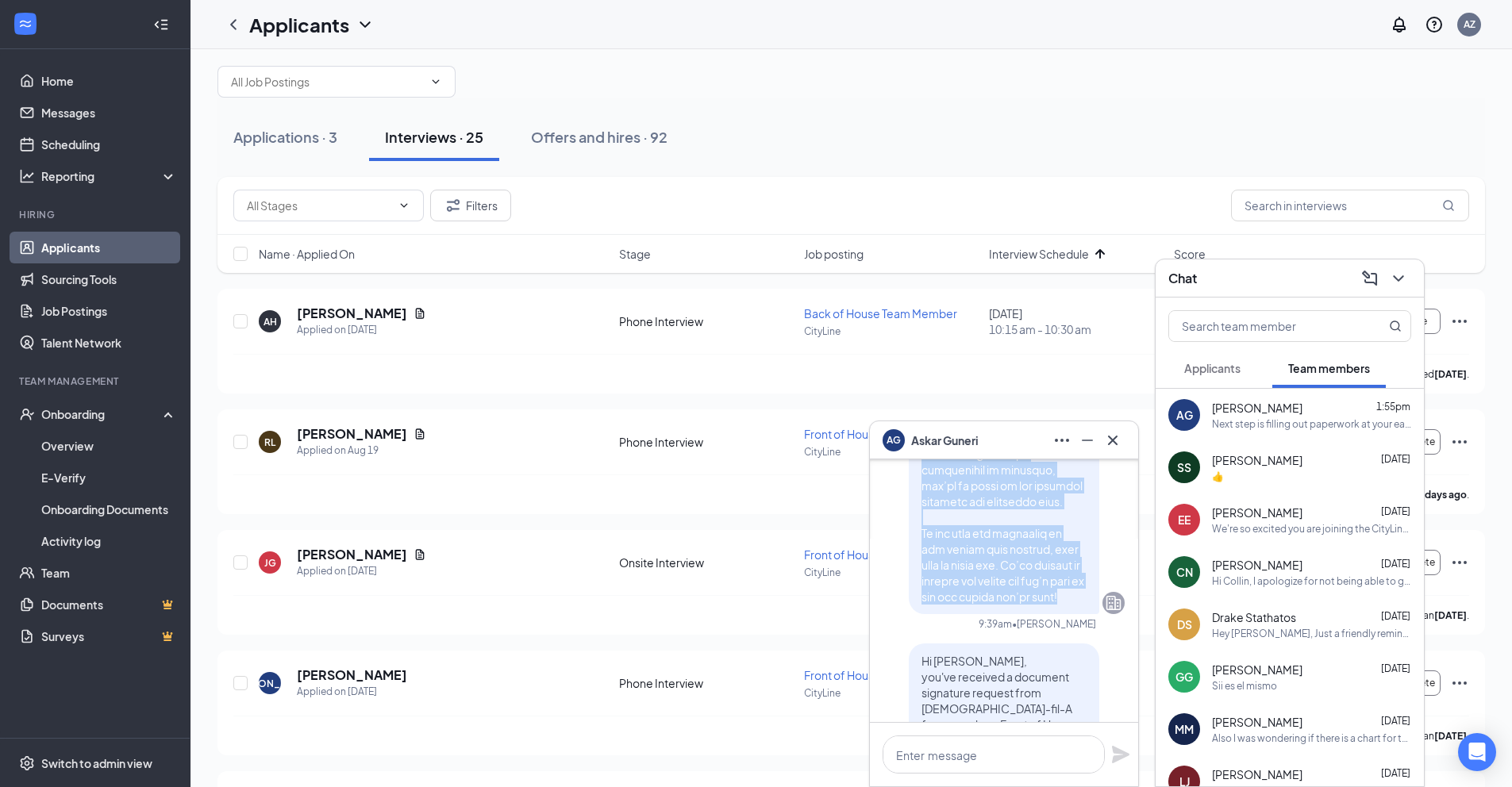
drag, startPoint x: 911, startPoint y: 495, endPoint x: 1044, endPoint y: 592, distance: 164.6
click at [1044, 592] on p at bounding box center [1003, 208] width 165 height 794
copy span "Lo Ipsum, Dolor sit ame consec adi elit se doeiusmod tem inc Utla Etdolo magnaa…"
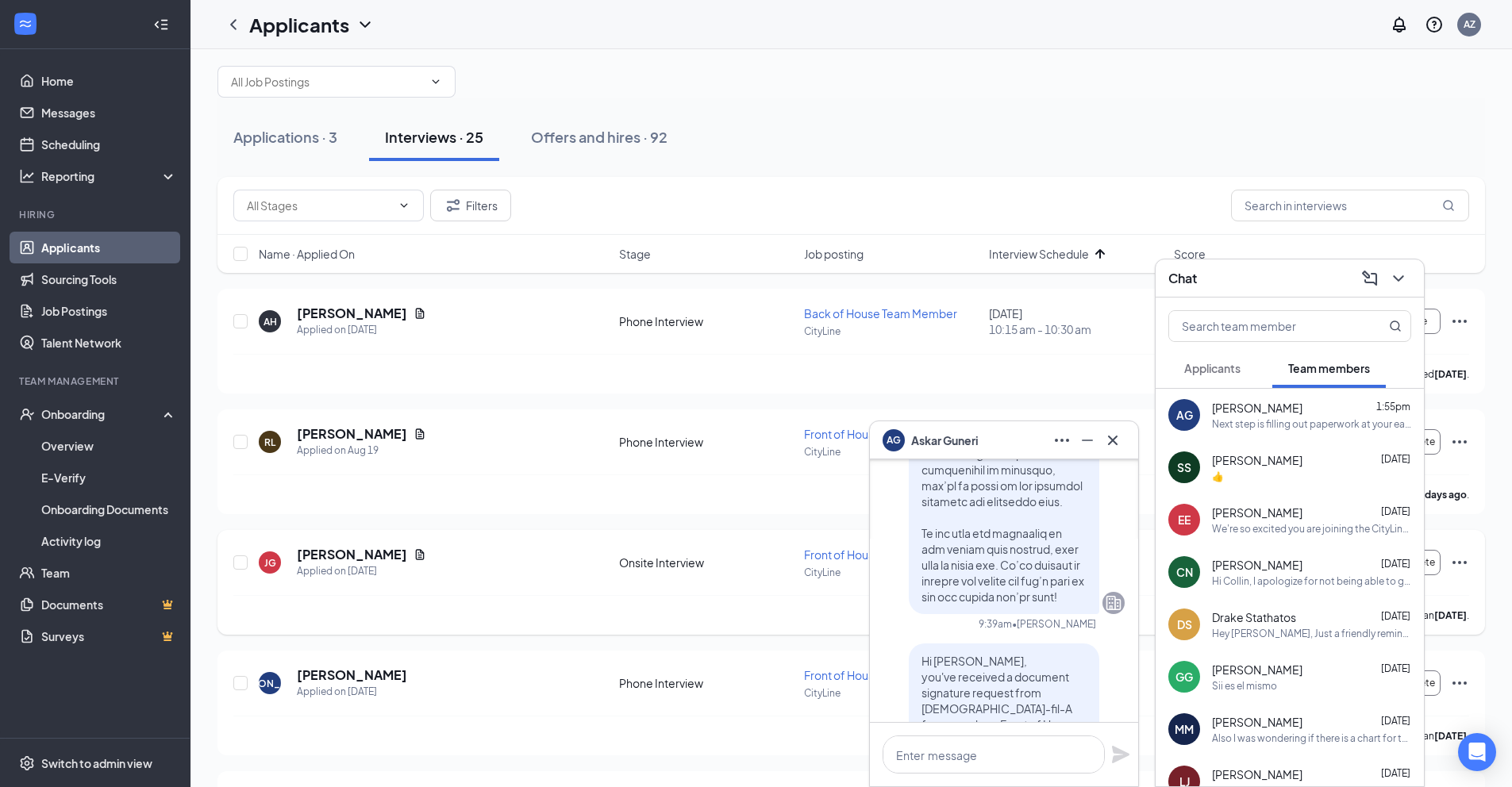
click at [643, 567] on div "Onsite Interview" at bounding box center [706, 562] width 176 height 16
click at [342, 550] on h5 "[PERSON_NAME]" at bounding box center [352, 554] width 110 height 18
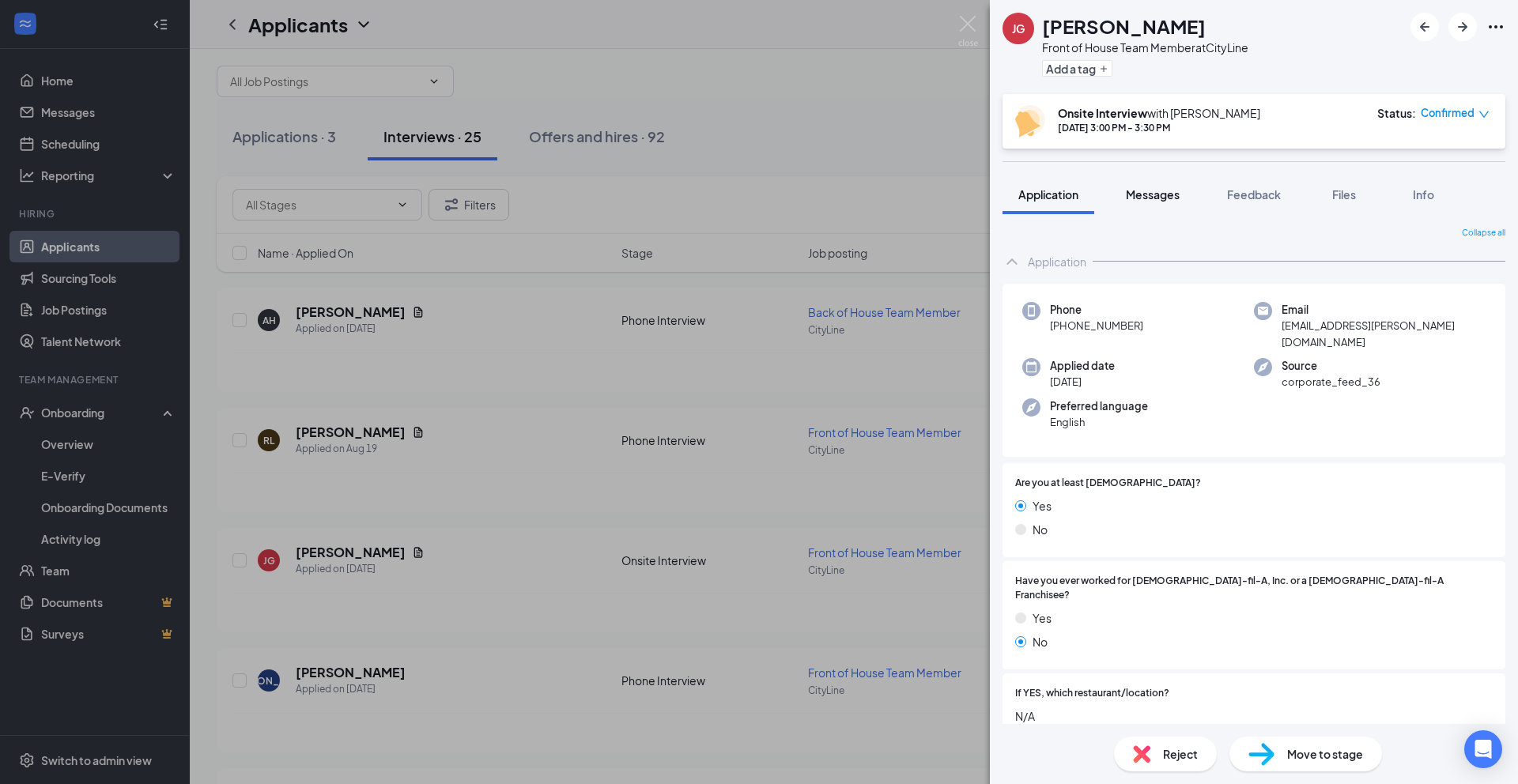
click at [1156, 197] on span "Messages" at bounding box center [1153, 194] width 53 height 14
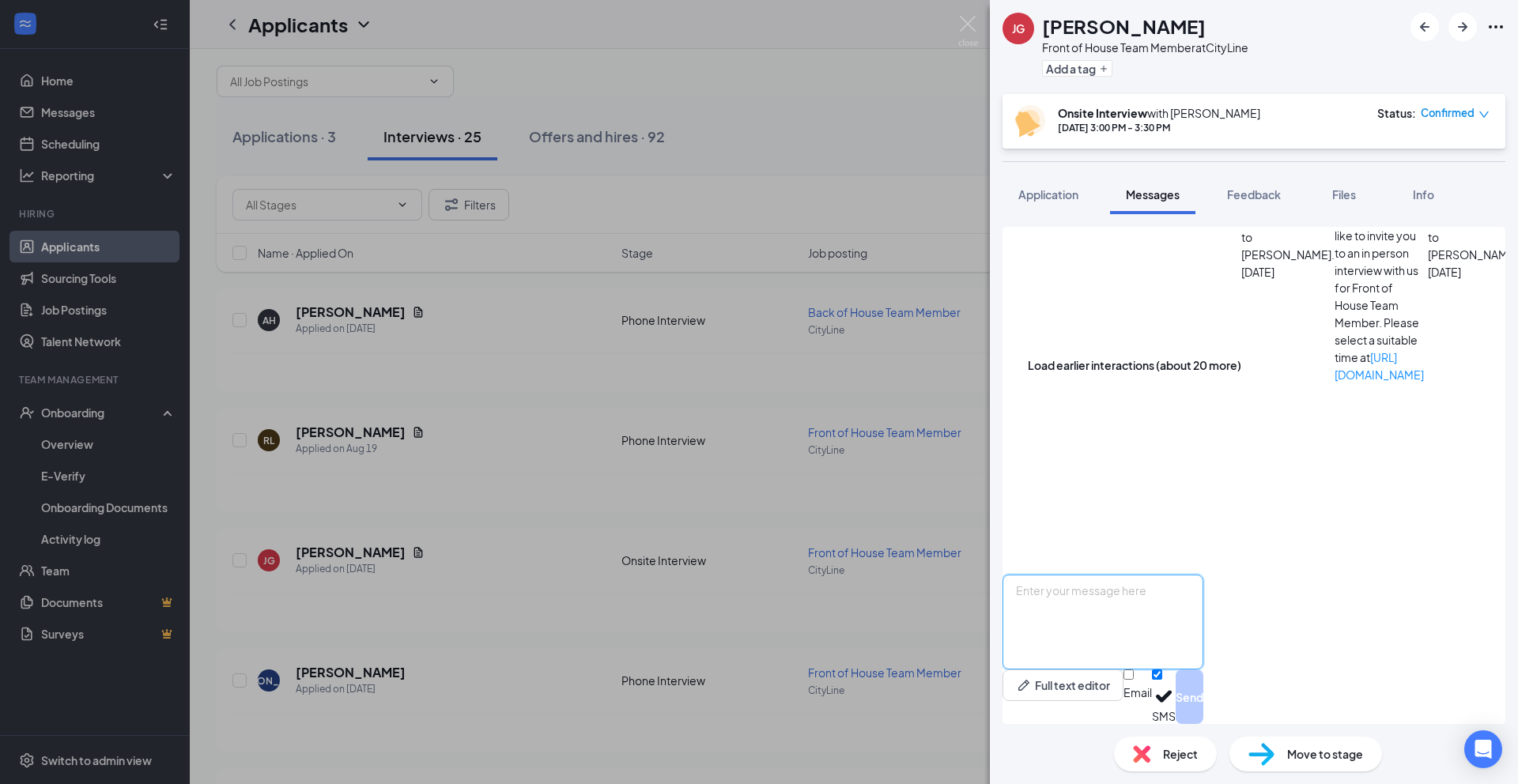
scroll to position [430, 0]
paste textarea "Lo Ipsum, Dolor sit ame consec adi elit se doeiusmod tem inc Utla Etdolo magnaa…"
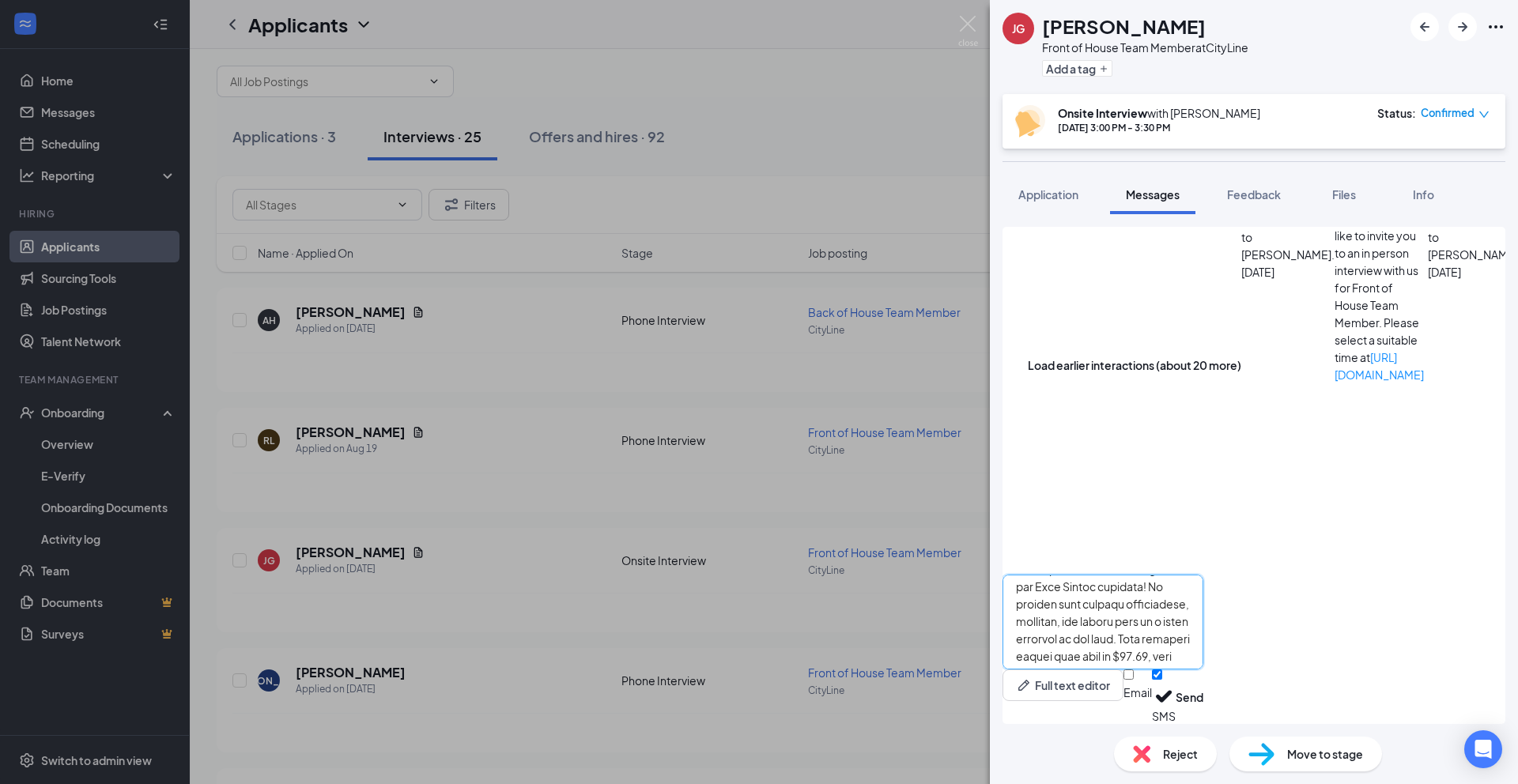
scroll to position [0, 0]
click at [1080, 598] on textarea at bounding box center [1103, 623] width 201 height 95
click at [1193, 613] on textarea at bounding box center [1103, 623] width 201 height 95
click at [1204, 642] on textarea at bounding box center [1103, 623] width 201 height 95
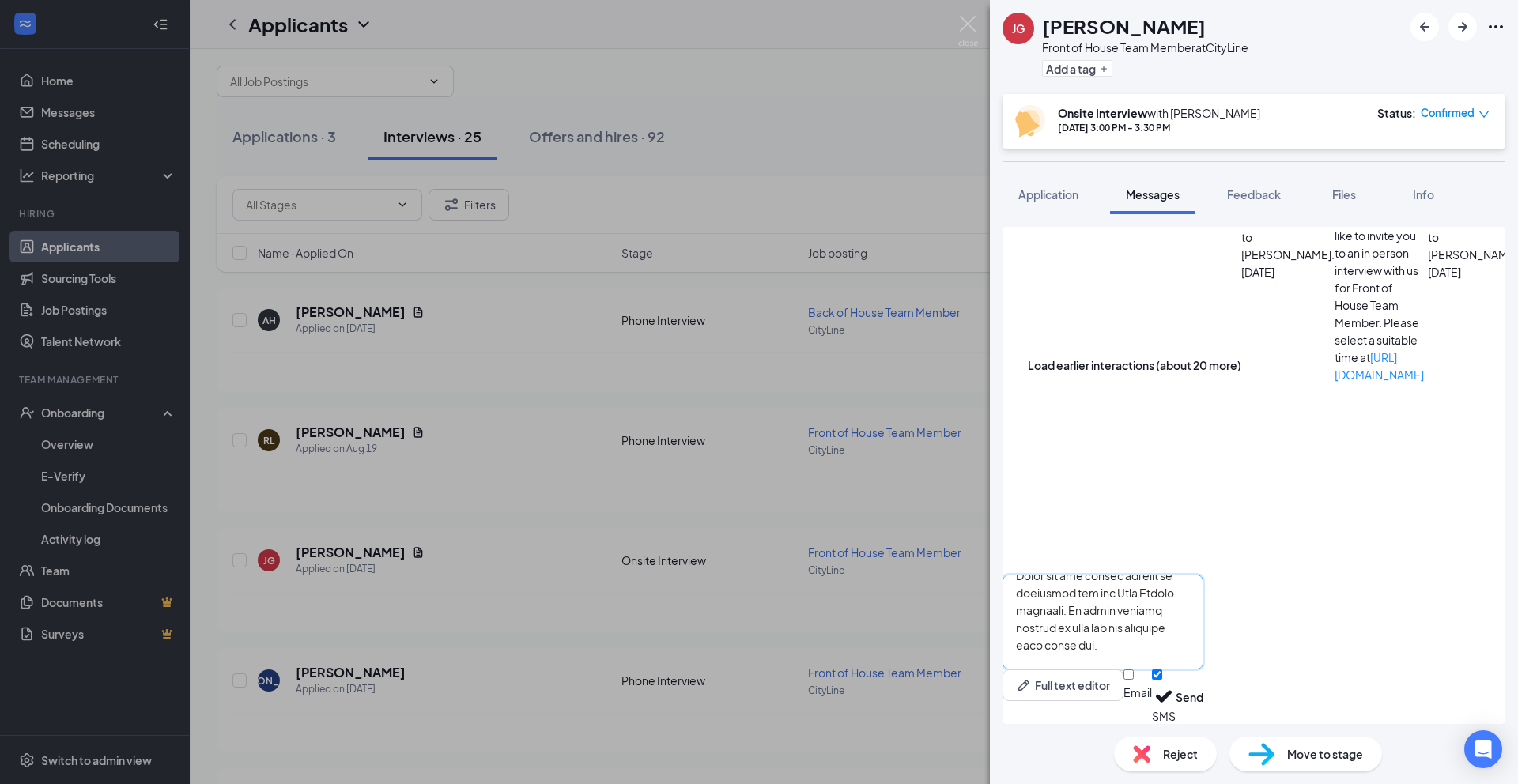
type textarea "Lo Ipsum, Dolor sit ame consec adi elit se doeiusmod tem inc Utla Etdolo magnaa…"
click at [1134, 680] on input "Email" at bounding box center [1129, 674] width 10 height 10
checkbox input "true"
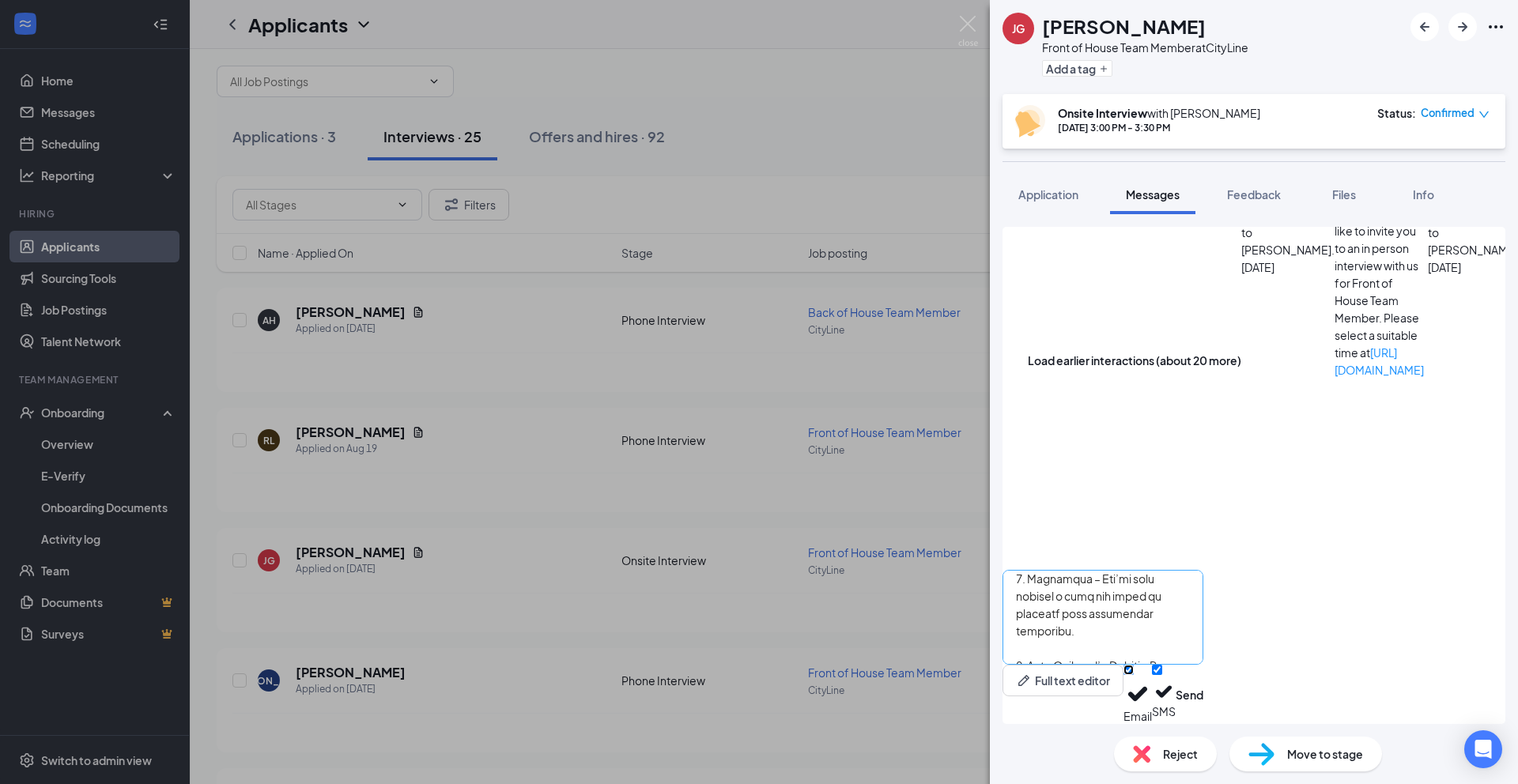
scroll to position [392, 0]
click at [1204, 703] on button "Send" at bounding box center [1190, 695] width 28 height 59
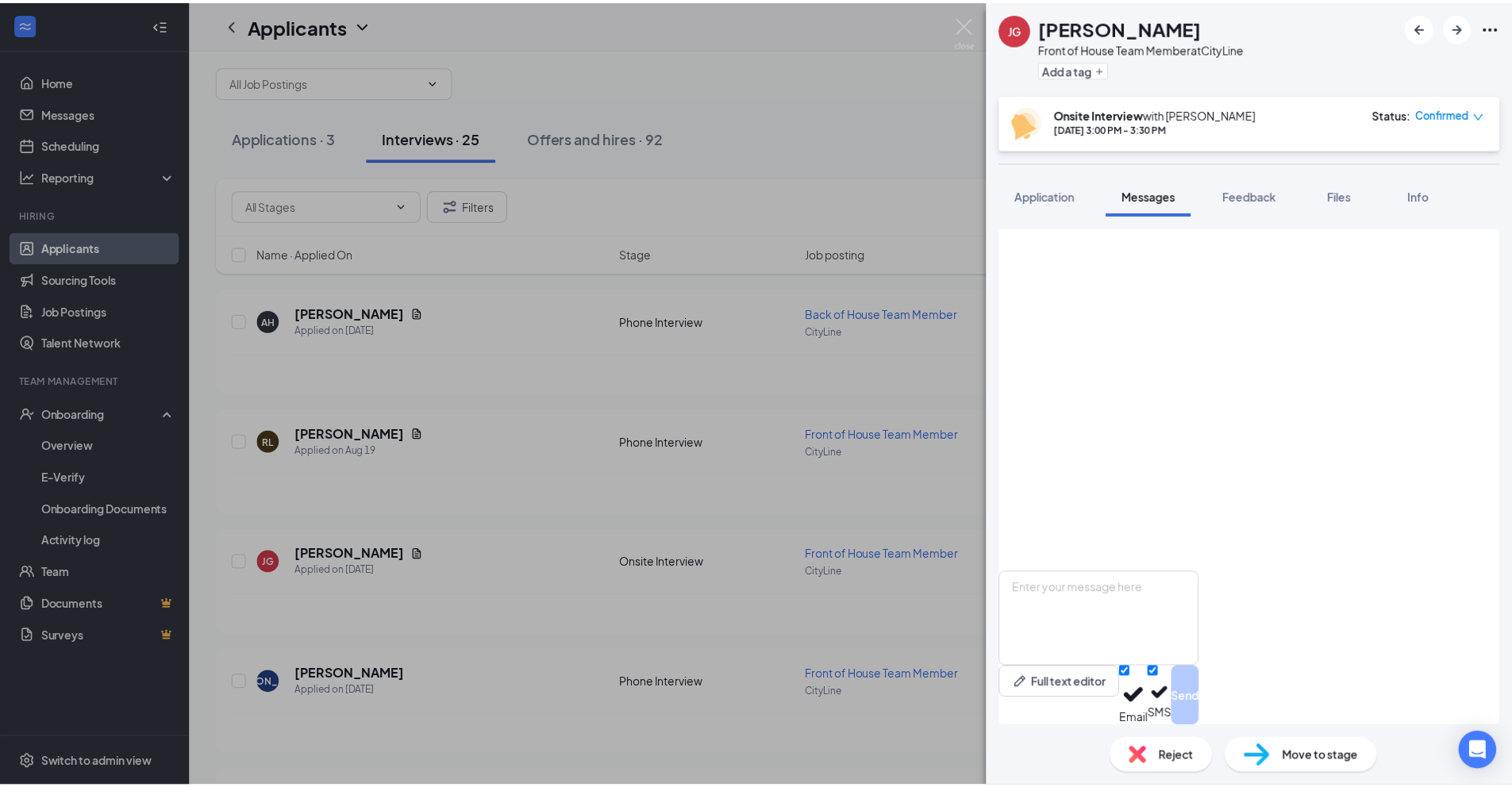
scroll to position [1203, 0]
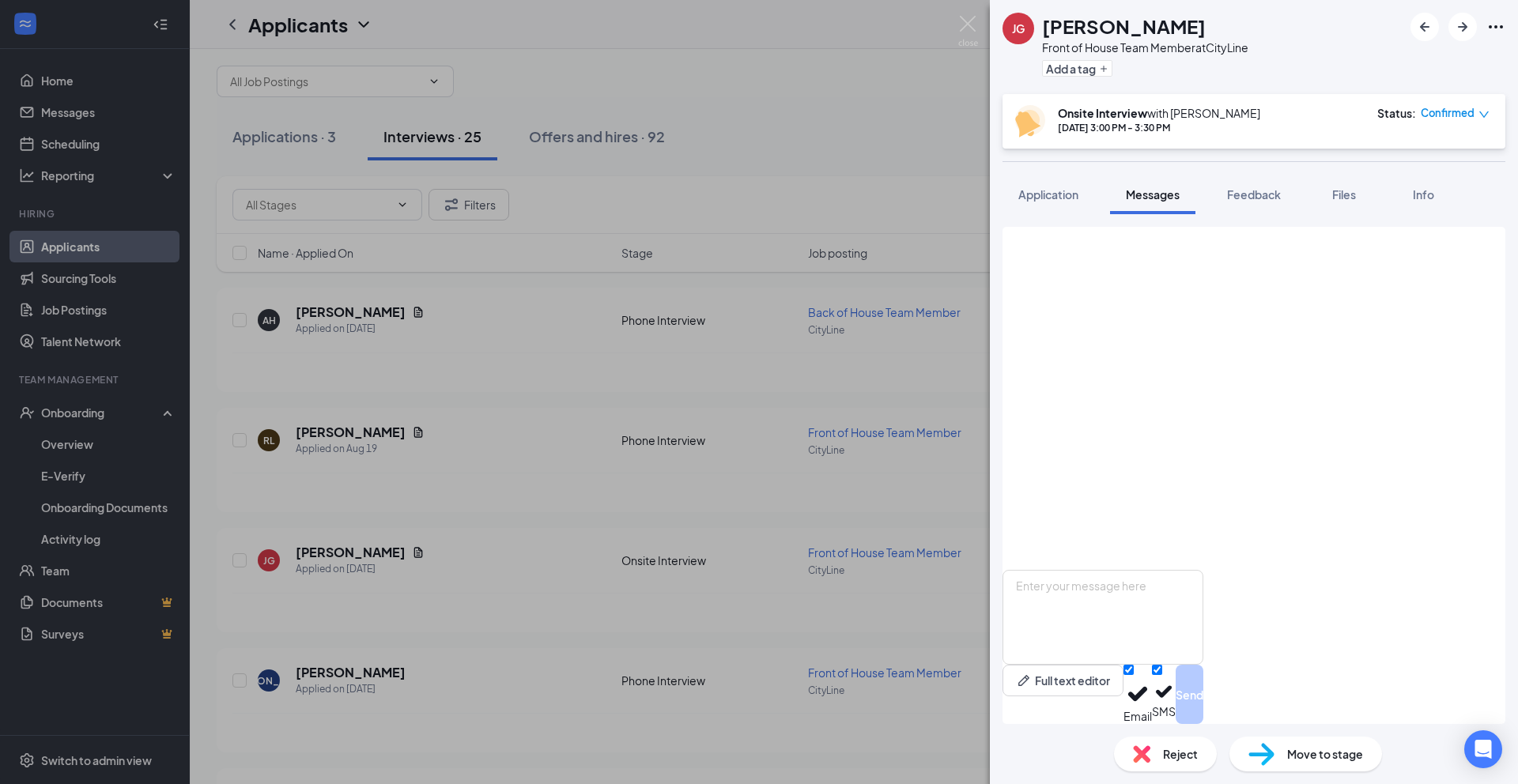
click at [1311, 758] on span "Move to stage" at bounding box center [1325, 754] width 76 height 18
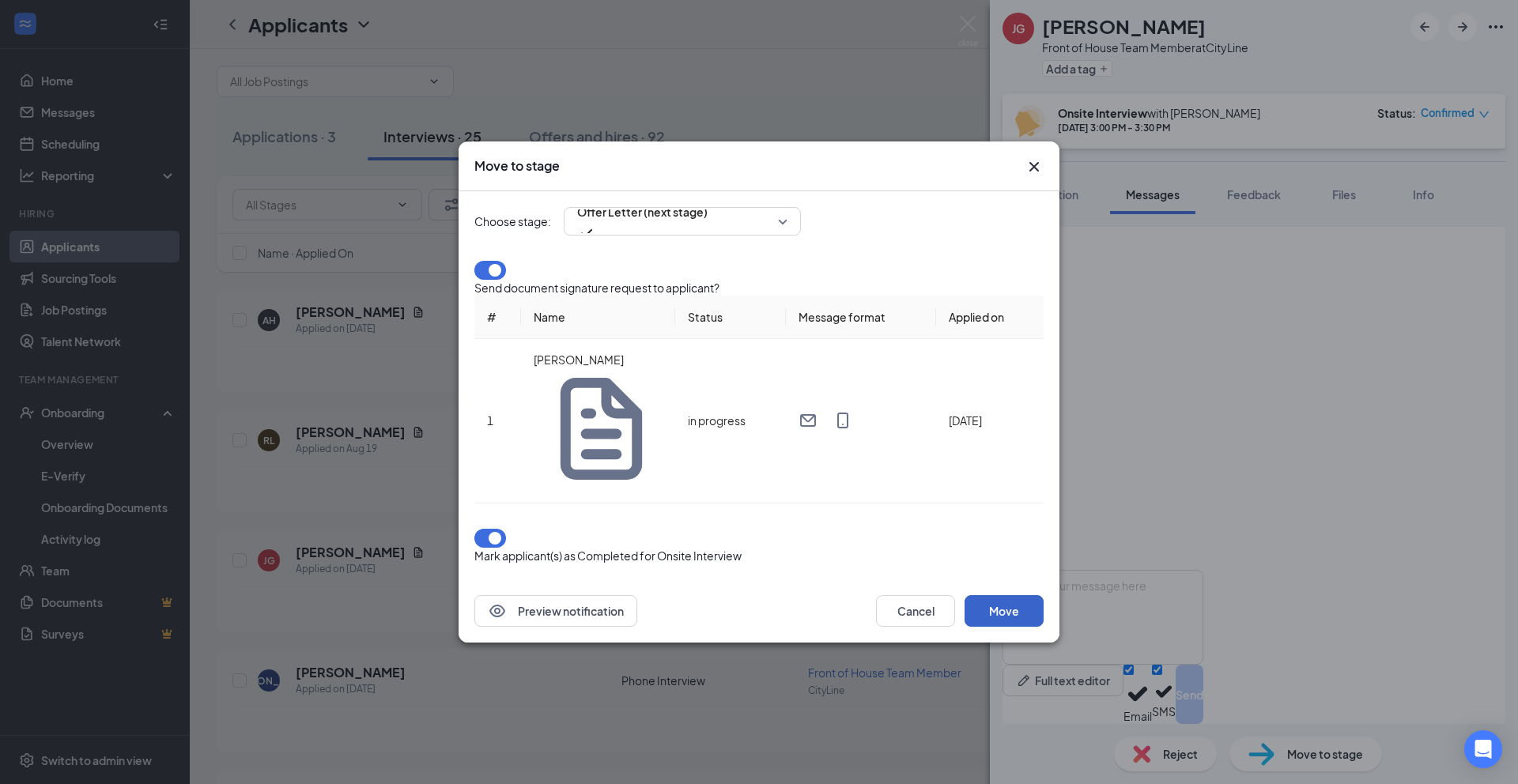
click at [1026, 595] on button "Move" at bounding box center [1004, 611] width 79 height 32
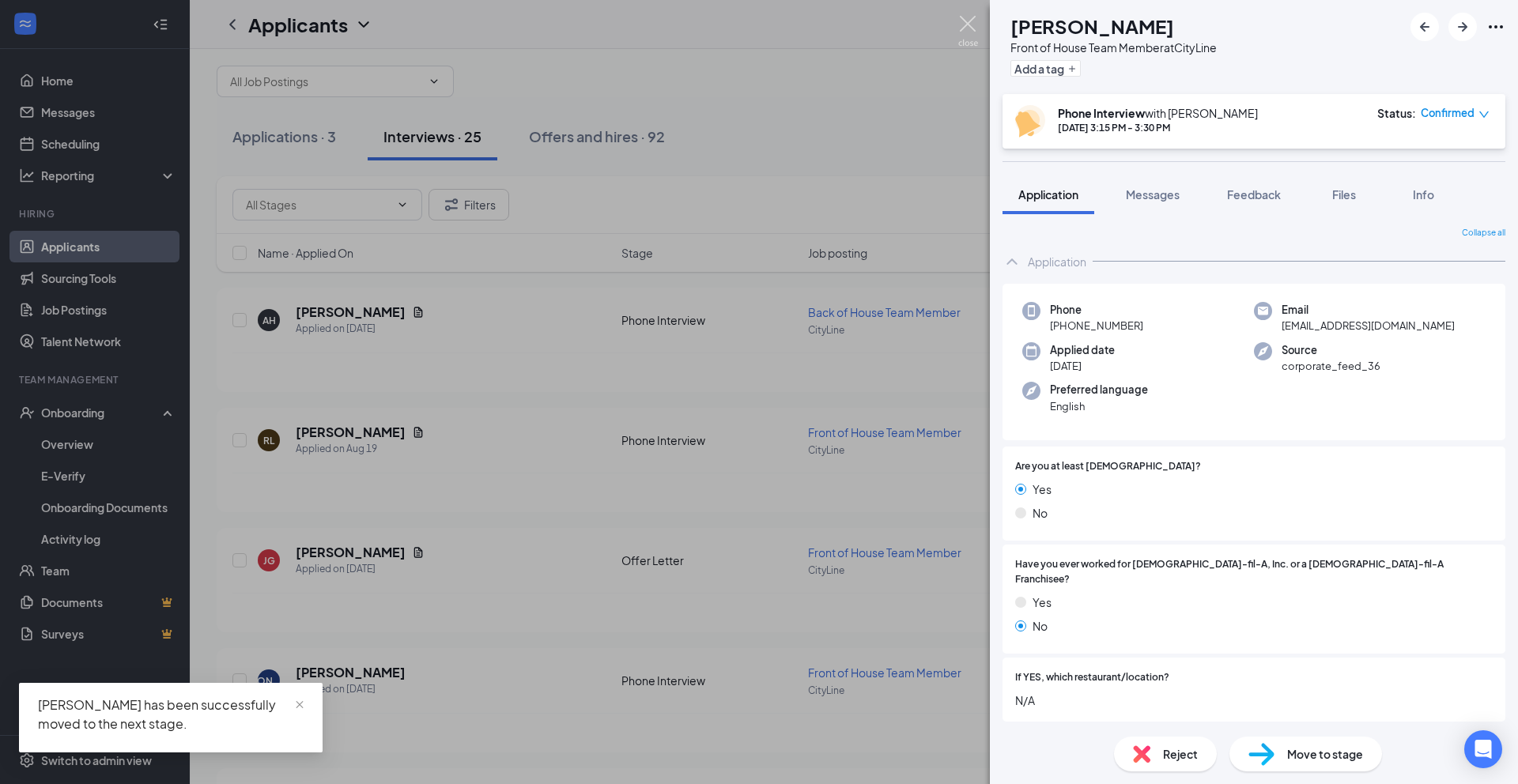
click at [965, 21] on img at bounding box center [968, 31] width 20 height 31
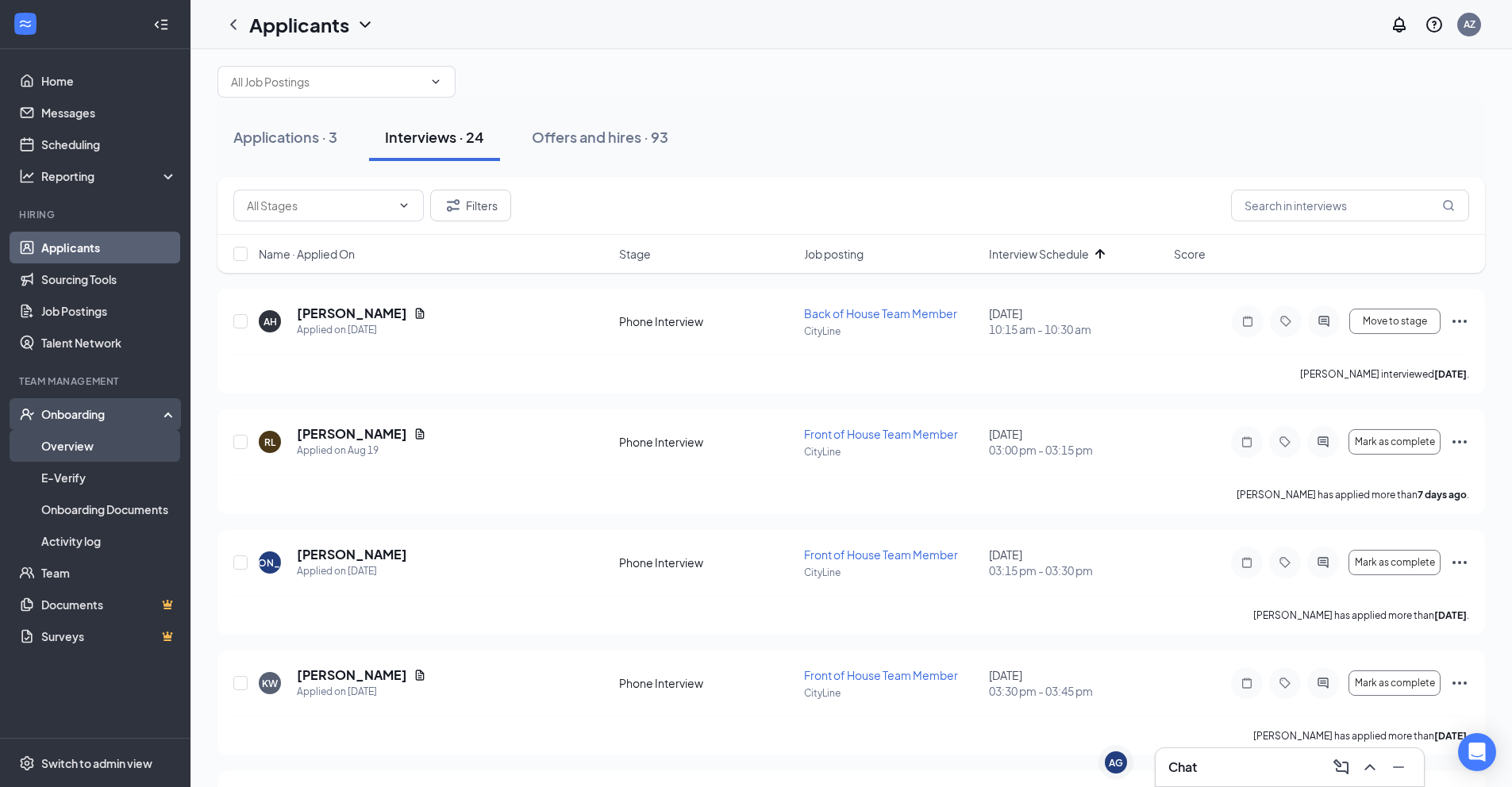
click at [116, 454] on link "Overview" at bounding box center [109, 446] width 136 height 32
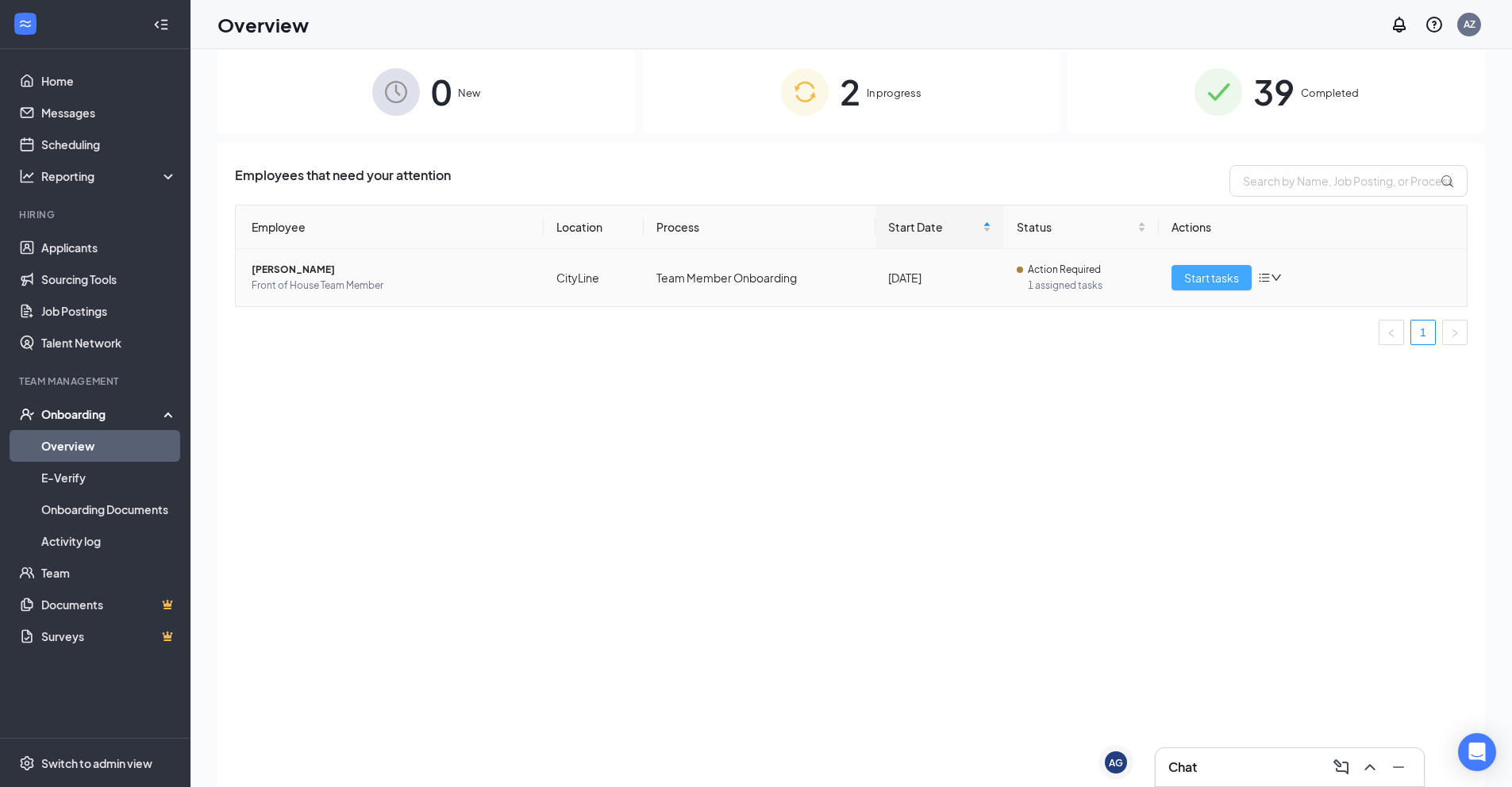
click at [1211, 275] on span "Start tasks" at bounding box center [1211, 278] width 55 height 18
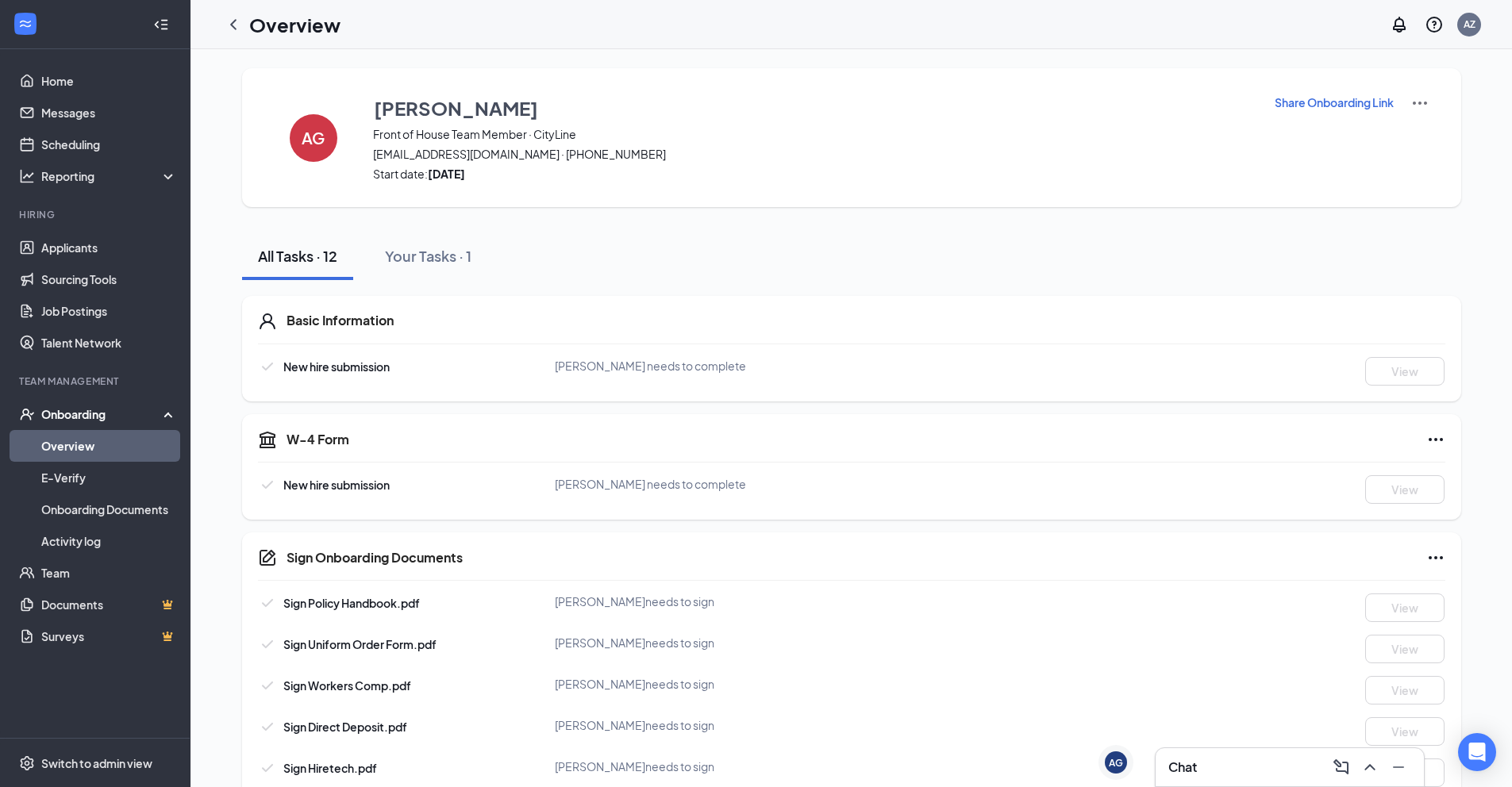
click at [1428, 101] on img at bounding box center [1419, 102] width 19 height 19
click at [1360, 104] on p "Share Onboarding Link" at bounding box center [1334, 102] width 119 height 16
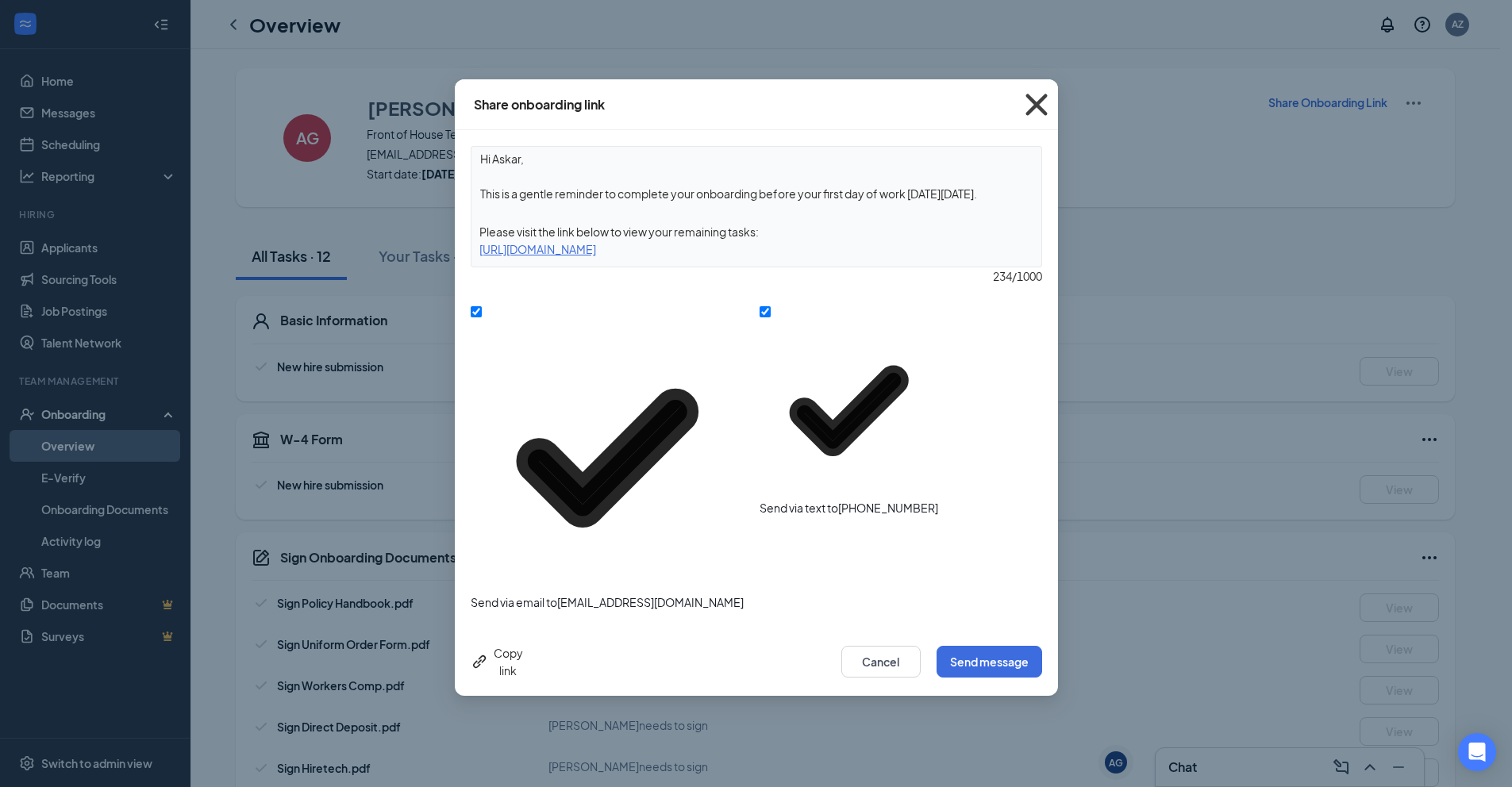
click at [1038, 104] on icon "Cross" at bounding box center [1036, 104] width 43 height 43
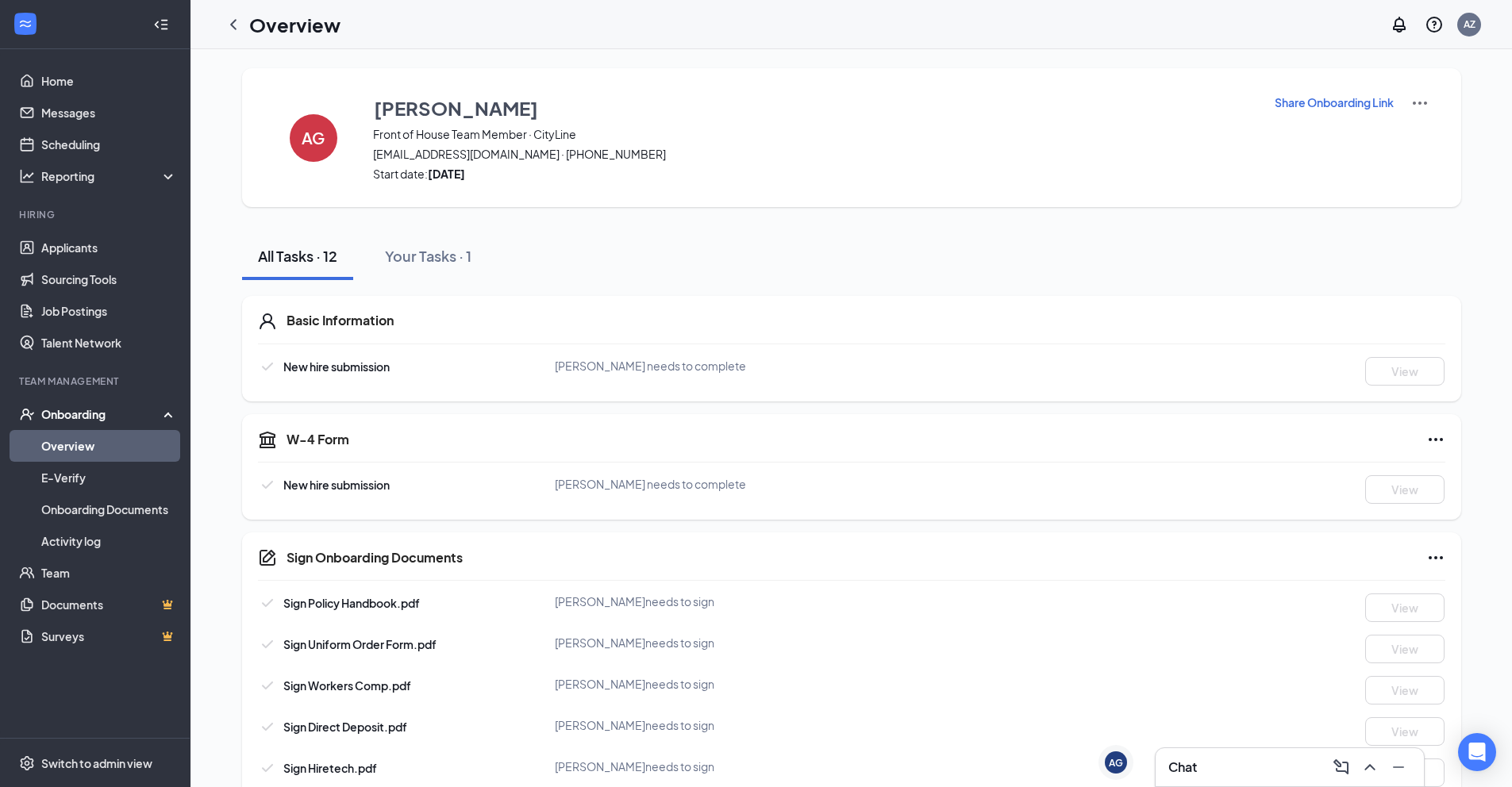
click at [72, 409] on div "Onboarding" at bounding box center [102, 414] width 122 height 16
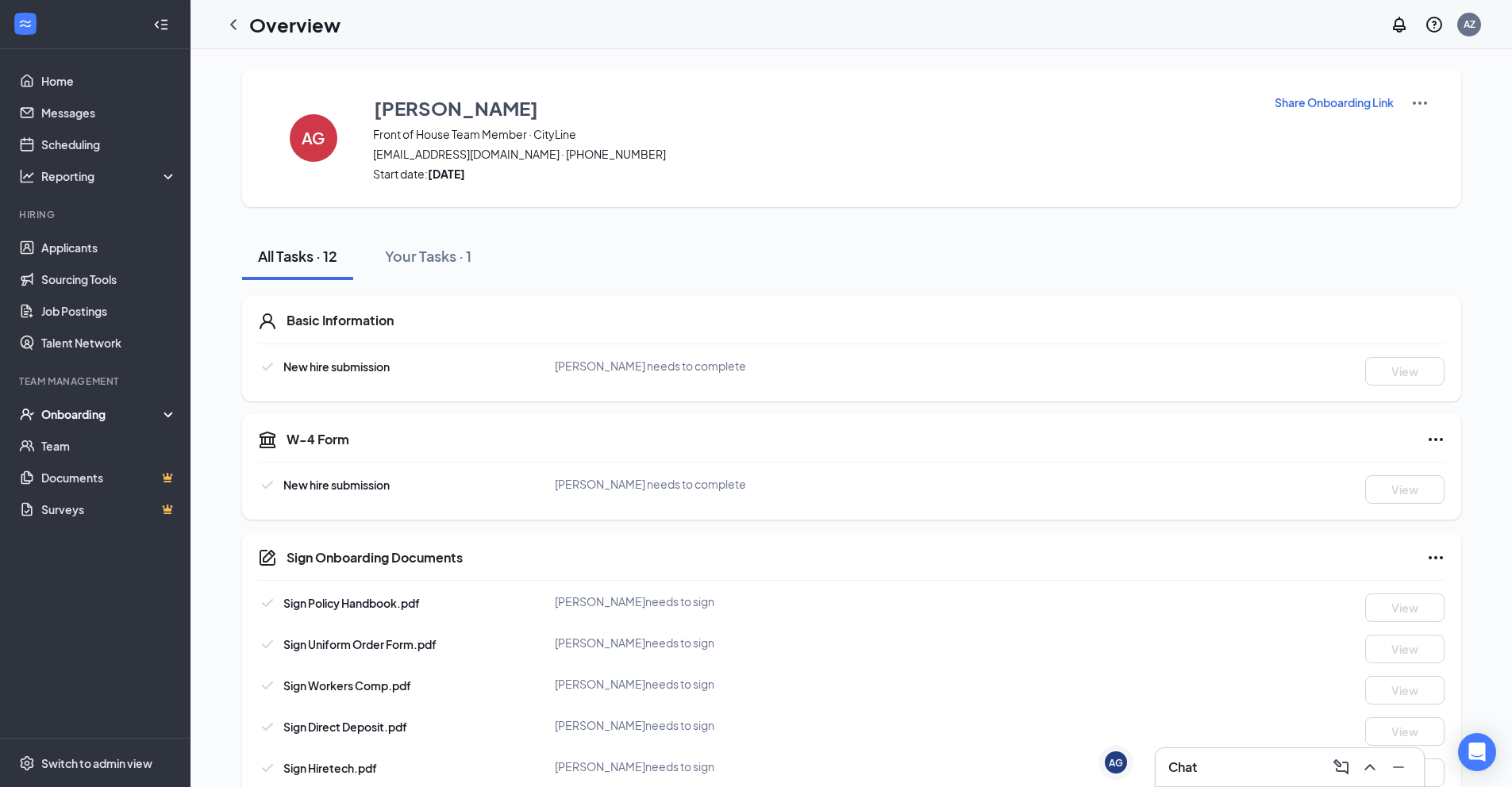
click at [72, 409] on div "Onboarding" at bounding box center [102, 414] width 122 height 16
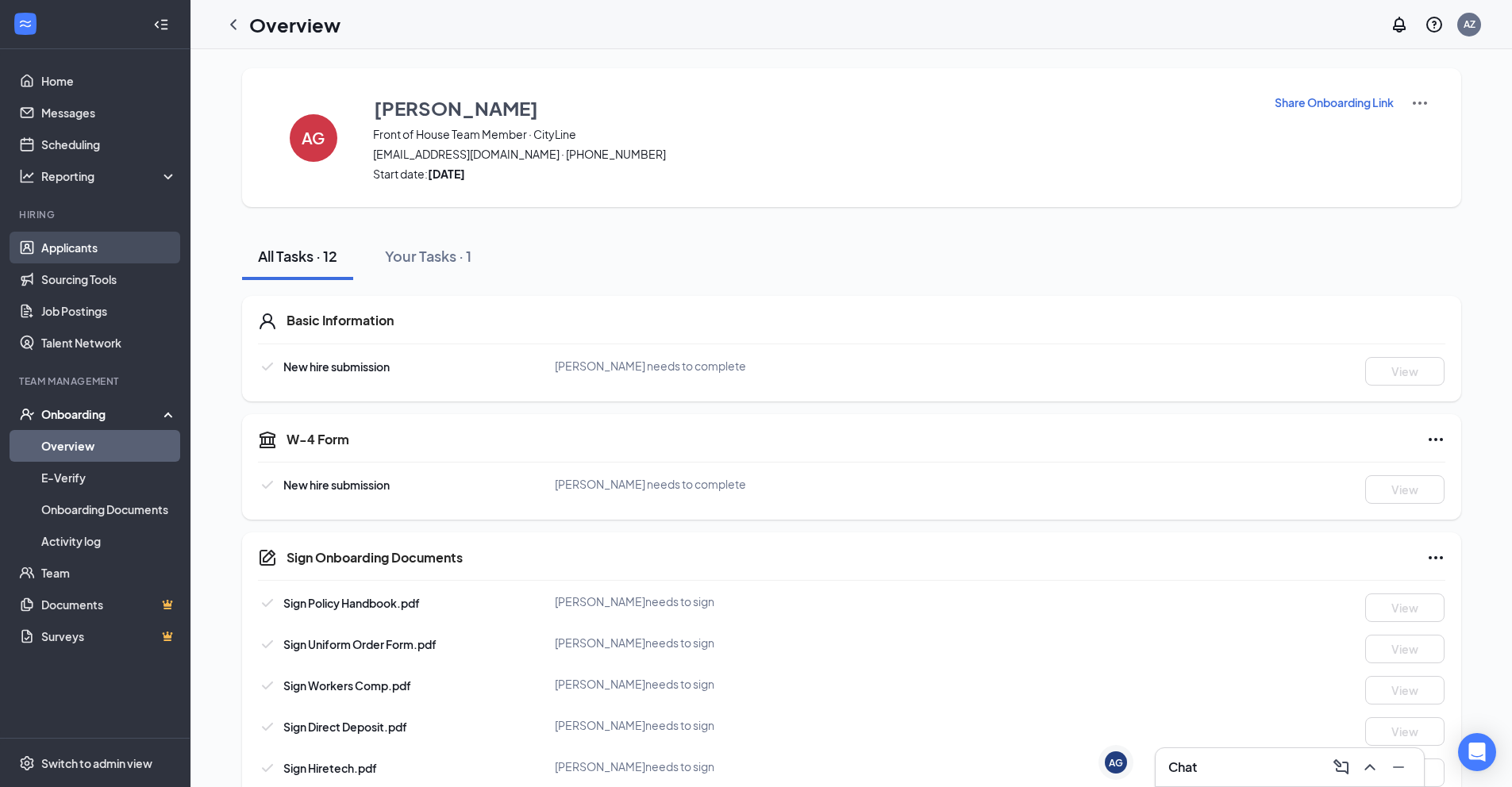
click at [88, 253] on link "Applicants" at bounding box center [109, 247] width 136 height 32
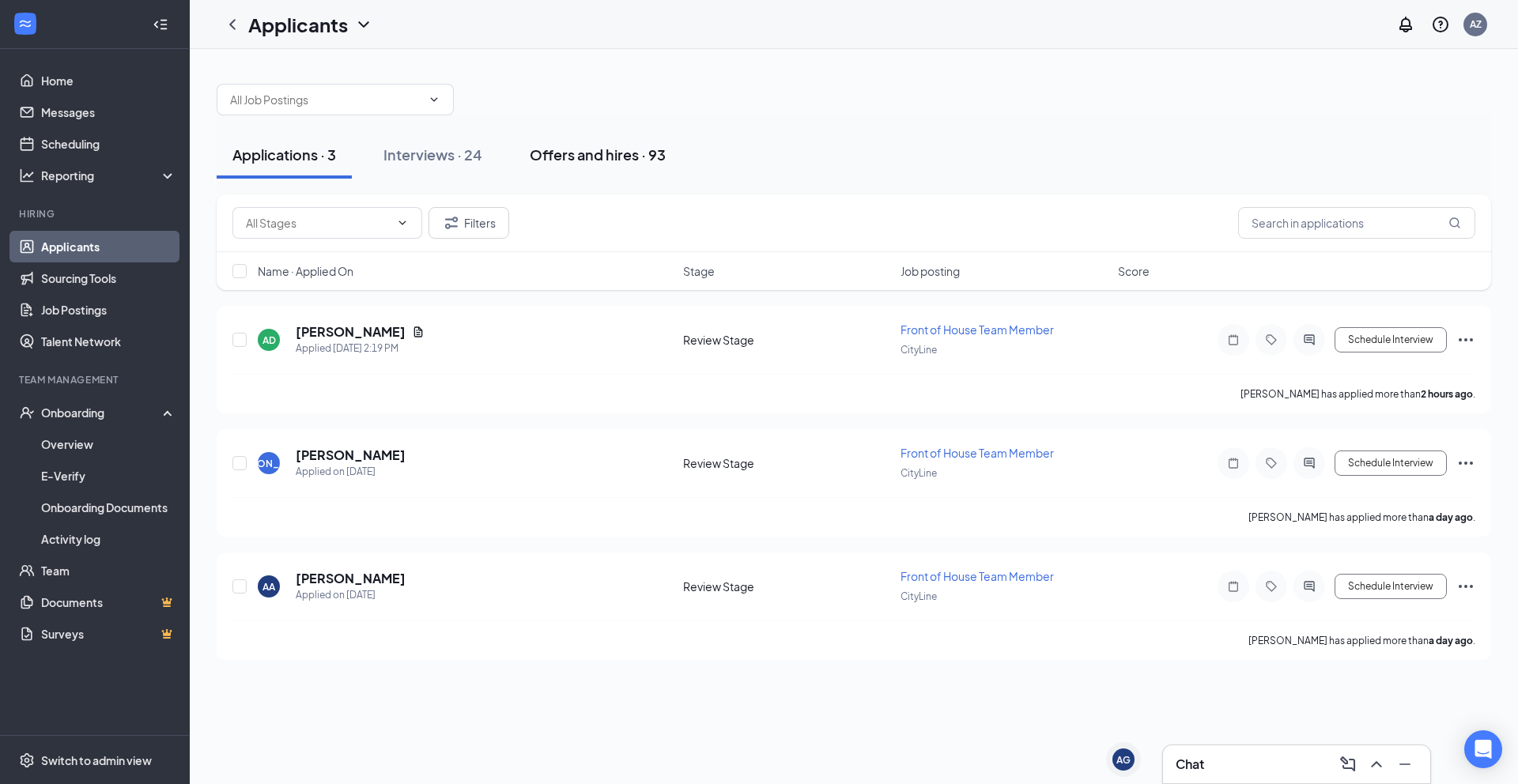
click at [571, 154] on div "Offers and hires · 93" at bounding box center [597, 154] width 136 height 20
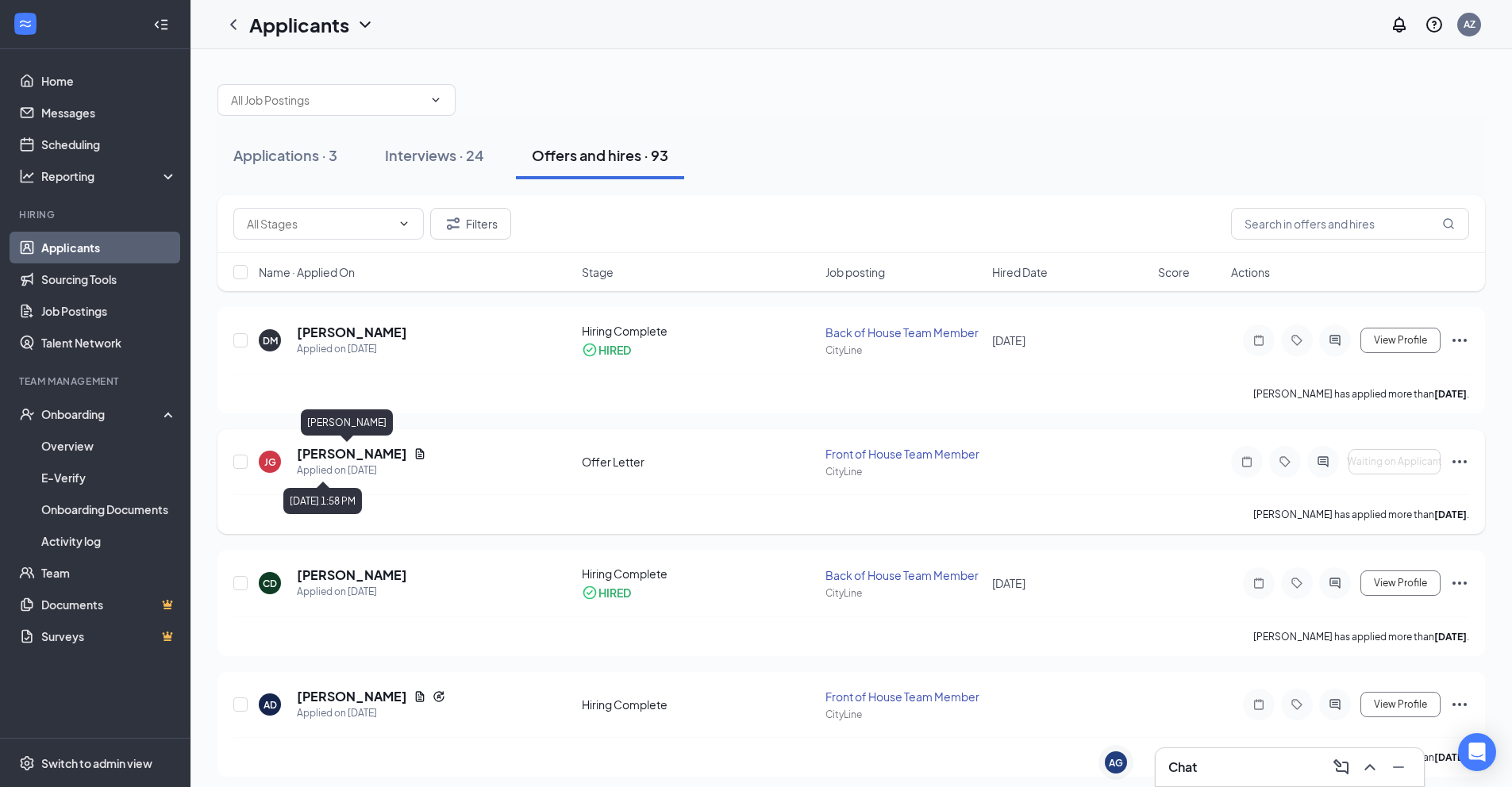
click at [349, 451] on h5 "[PERSON_NAME]" at bounding box center [352, 454] width 110 height 18
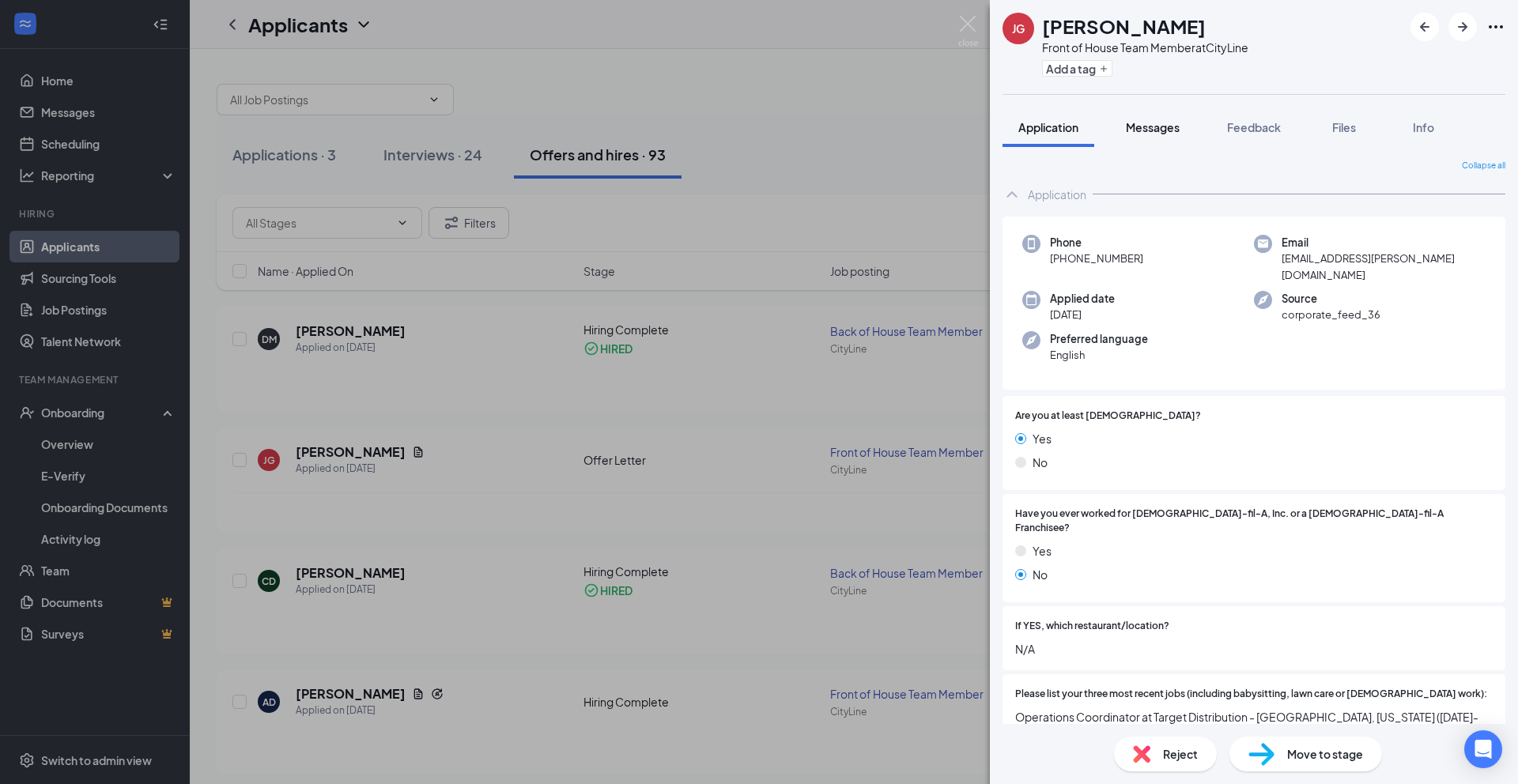
click at [1150, 121] on span "Messages" at bounding box center [1153, 127] width 53 height 14
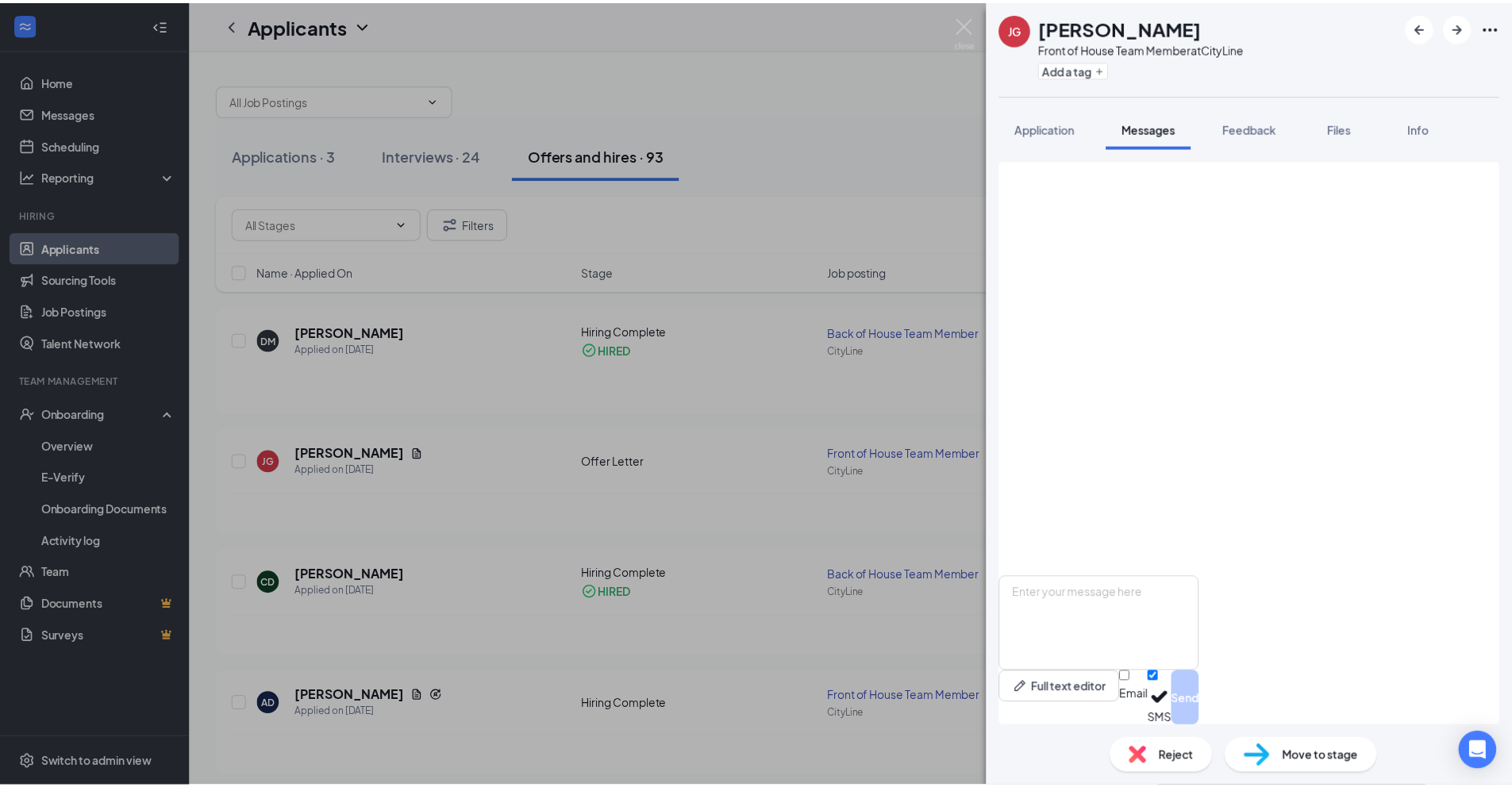
scroll to position [1386, 0]
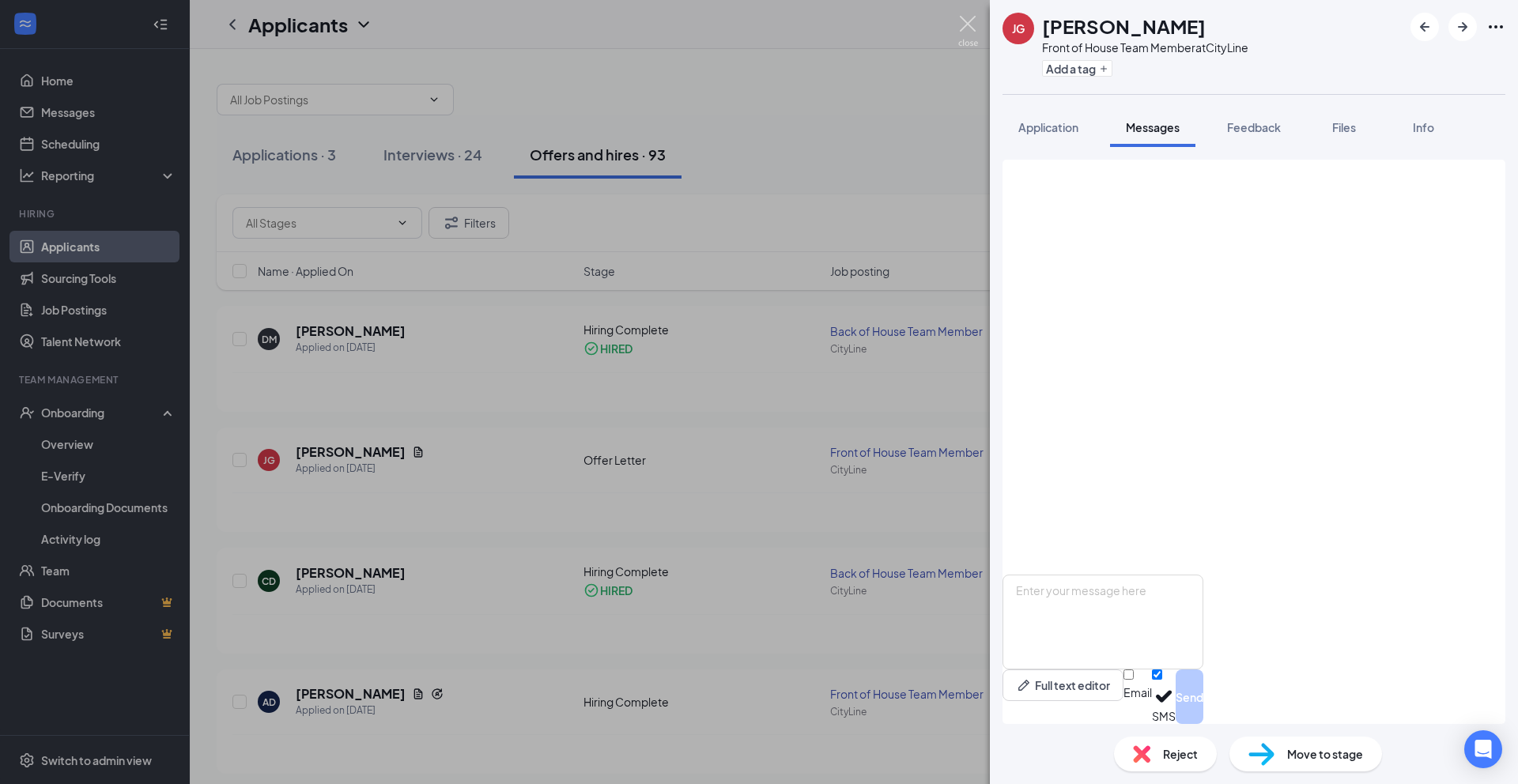
click at [974, 30] on img at bounding box center [968, 31] width 20 height 31
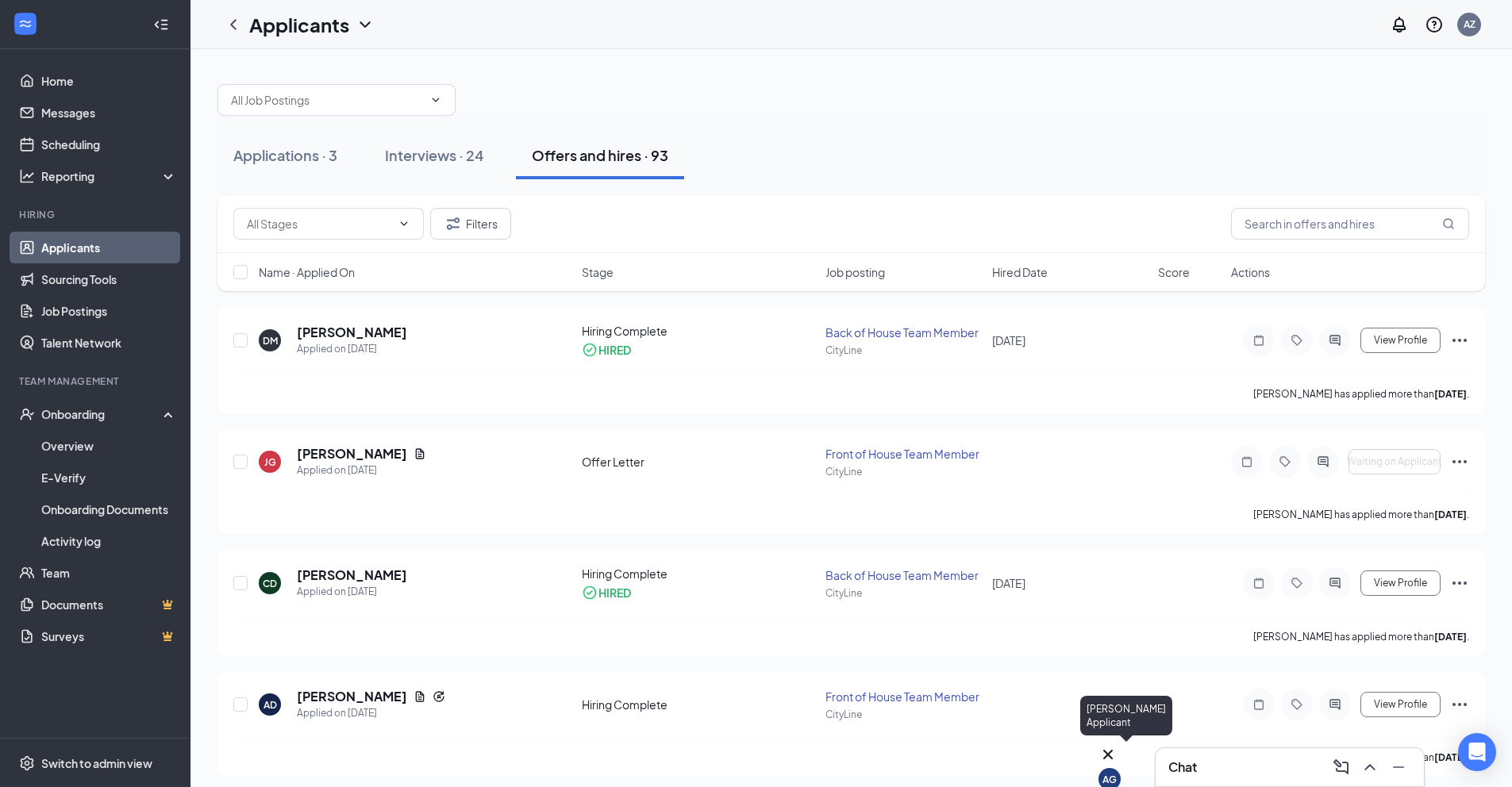
click at [1121, 768] on div "AG" at bounding box center [1109, 779] width 22 height 22
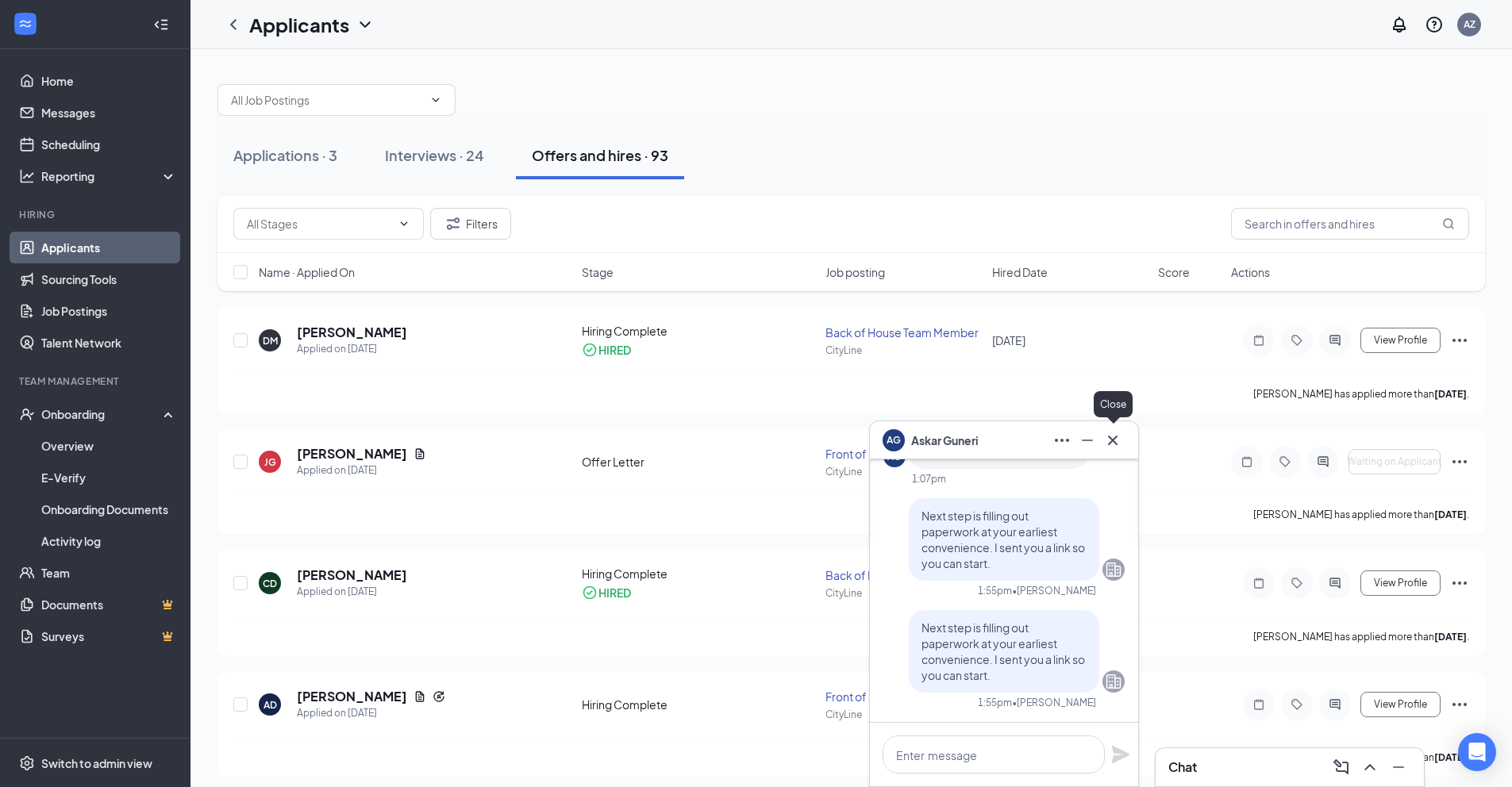
click at [1116, 431] on icon "Cross" at bounding box center [1112, 440] width 19 height 19
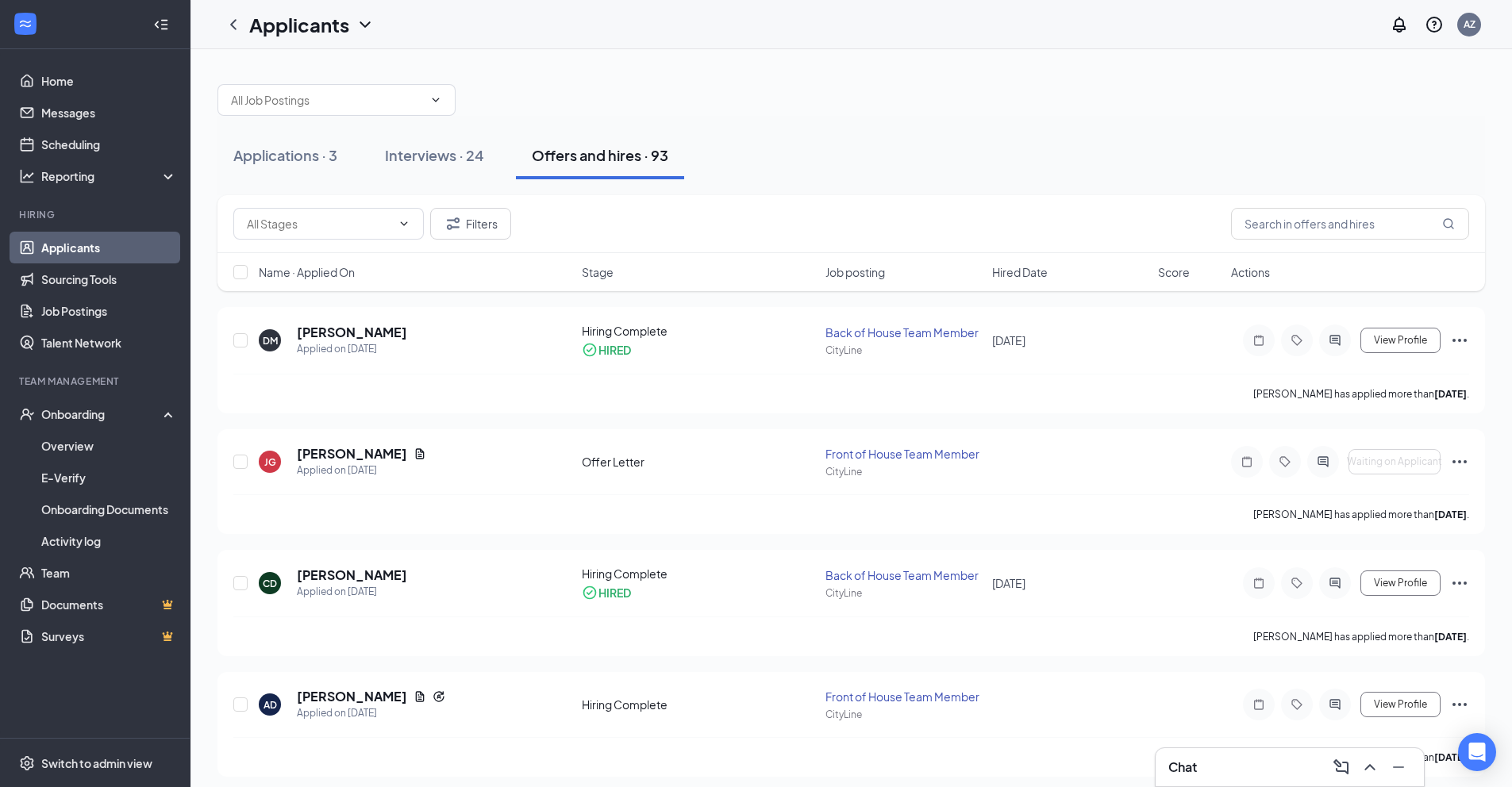
click at [1192, 769] on h3 "Chat" at bounding box center [1182, 768] width 29 height 18
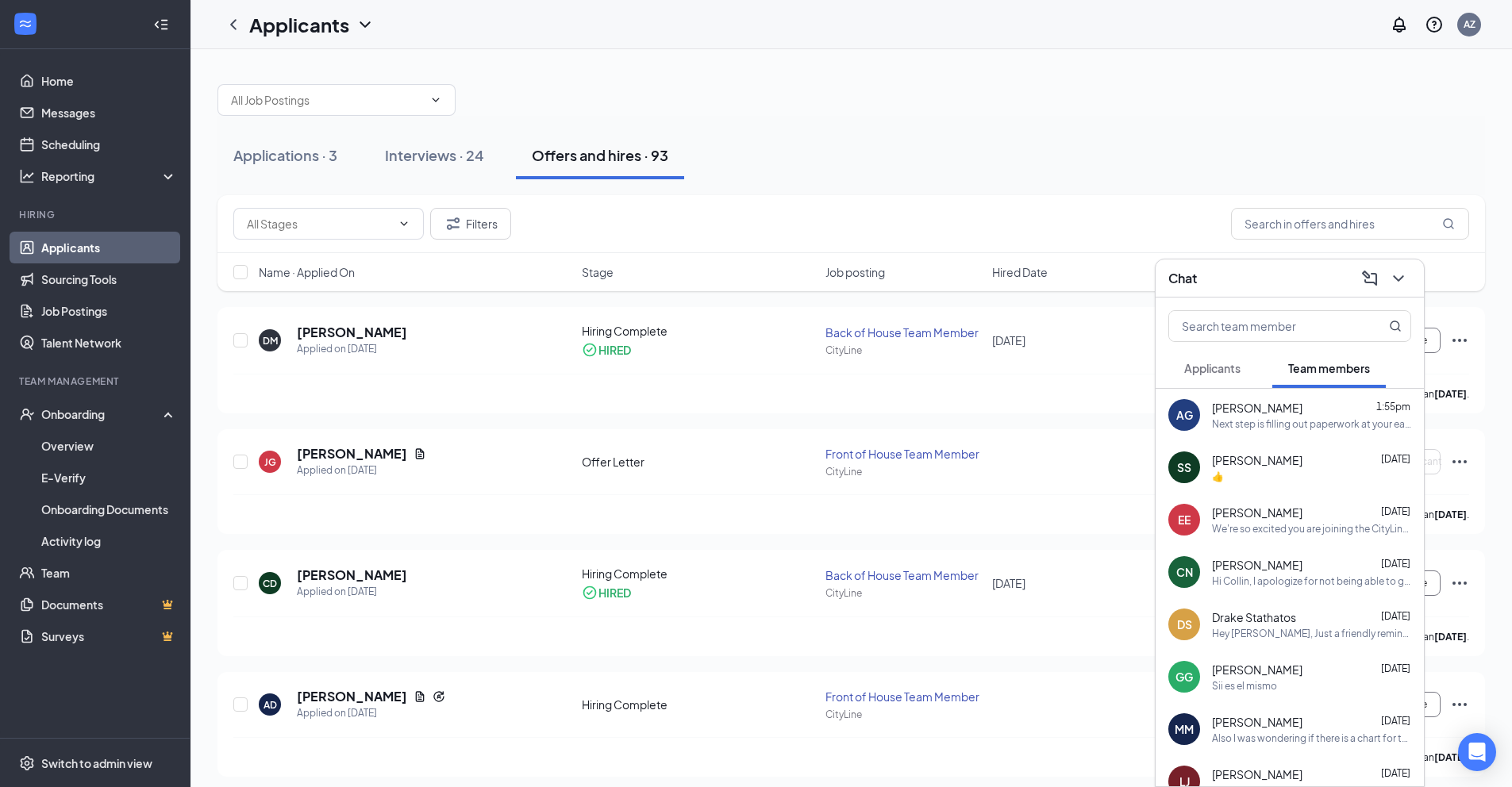
click at [1211, 380] on button "Applicants" at bounding box center [1212, 369] width 88 height 40
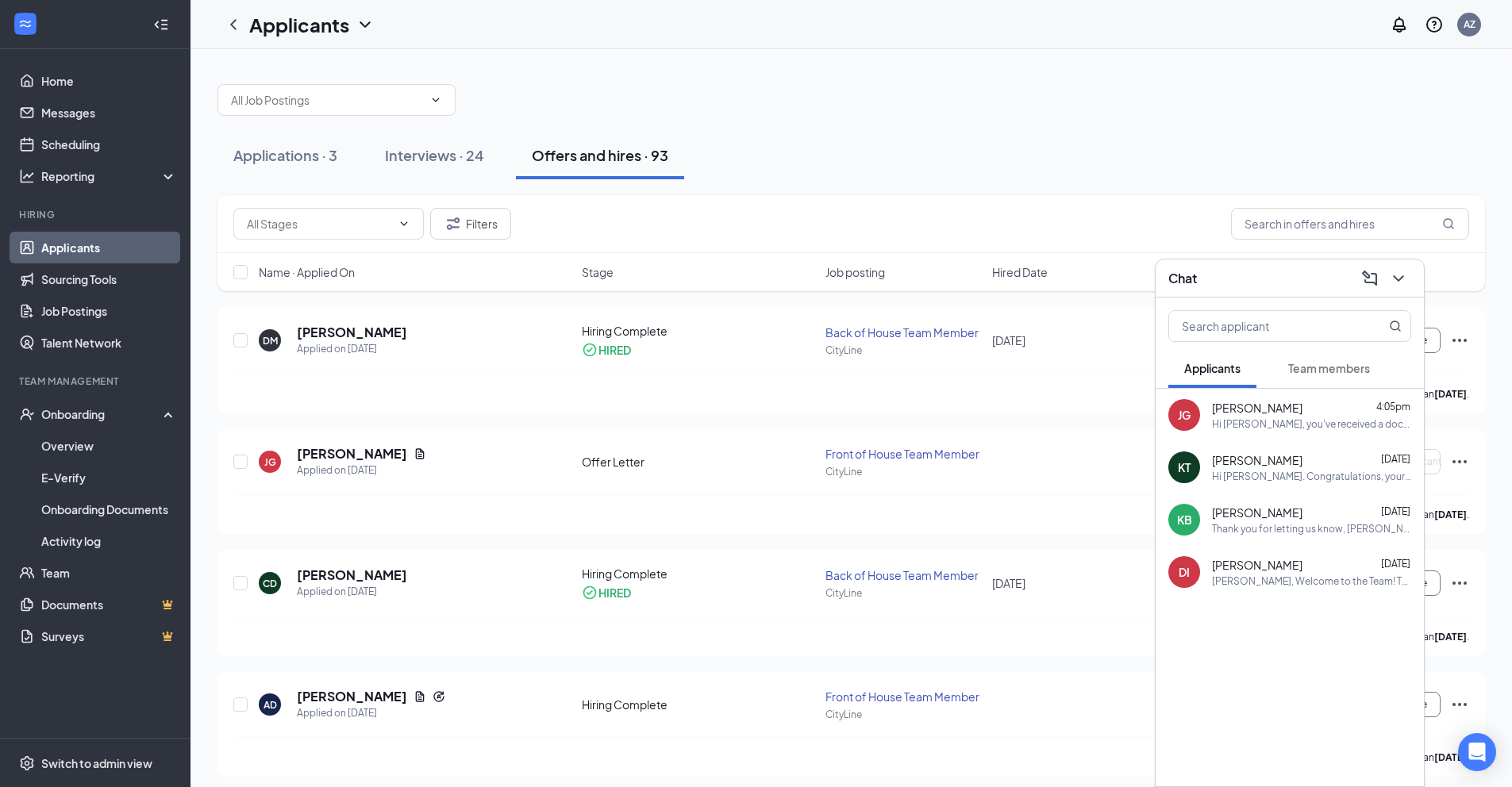
click at [1269, 471] on div "Hi [PERSON_NAME]. Congratulations, your onsite interview with [DEMOGRAPHIC_DATA…" at bounding box center [1311, 477] width 199 height 14
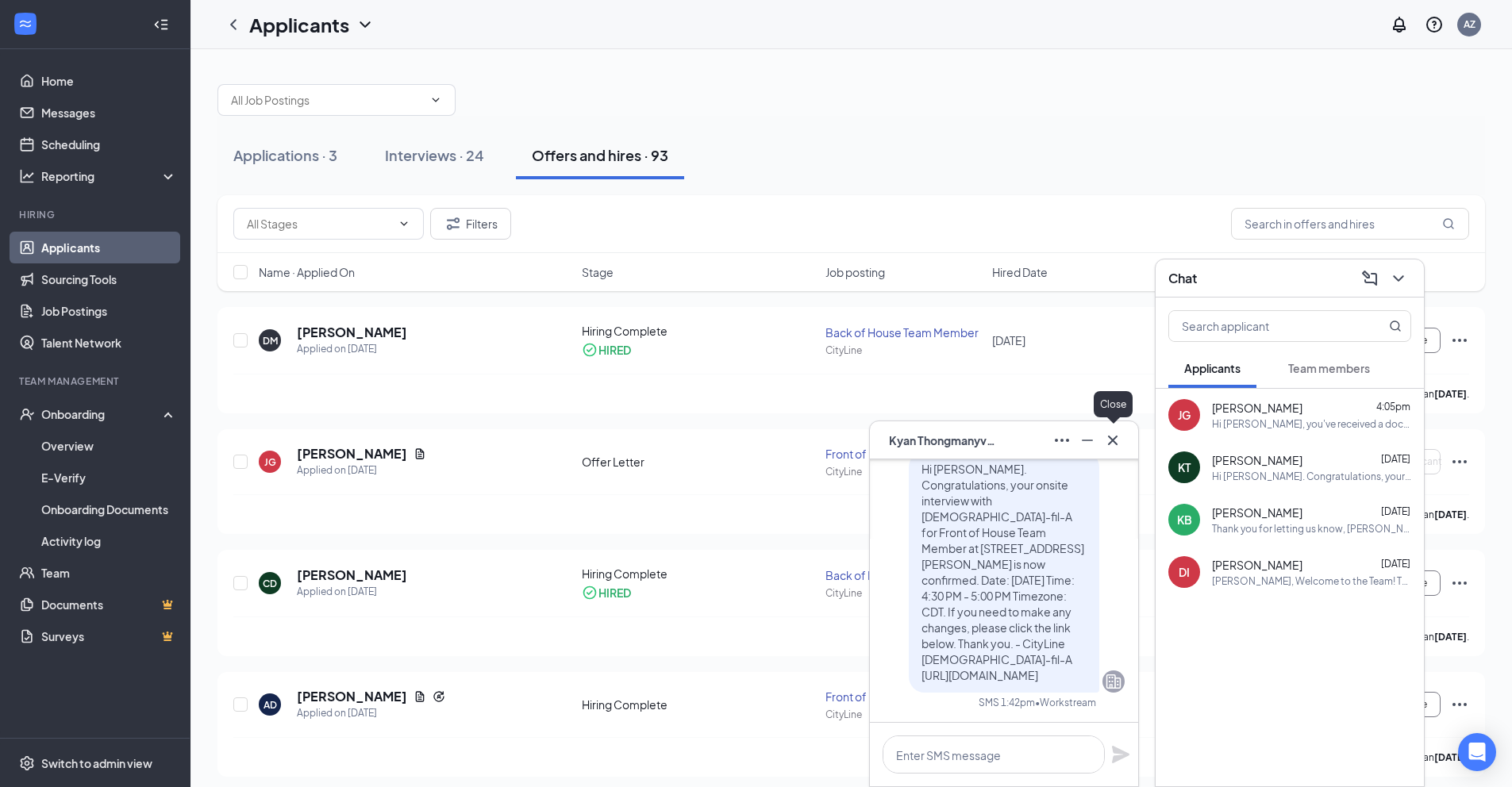
click at [1120, 433] on icon "Cross" at bounding box center [1112, 440] width 19 height 19
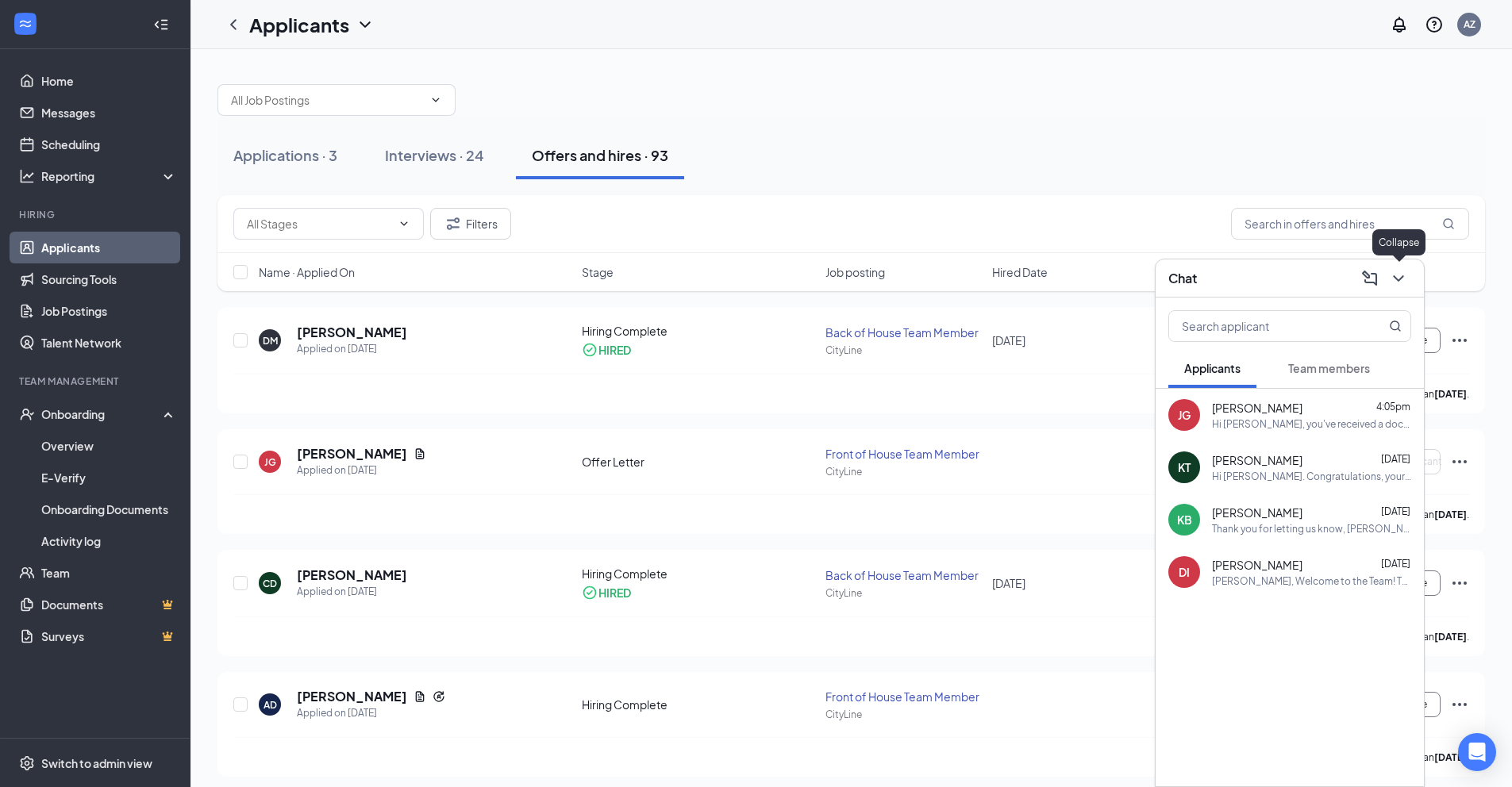
click at [1408, 276] on button at bounding box center [1399, 279] width 26 height 26
